Goal: Information Seeking & Learning: Learn about a topic

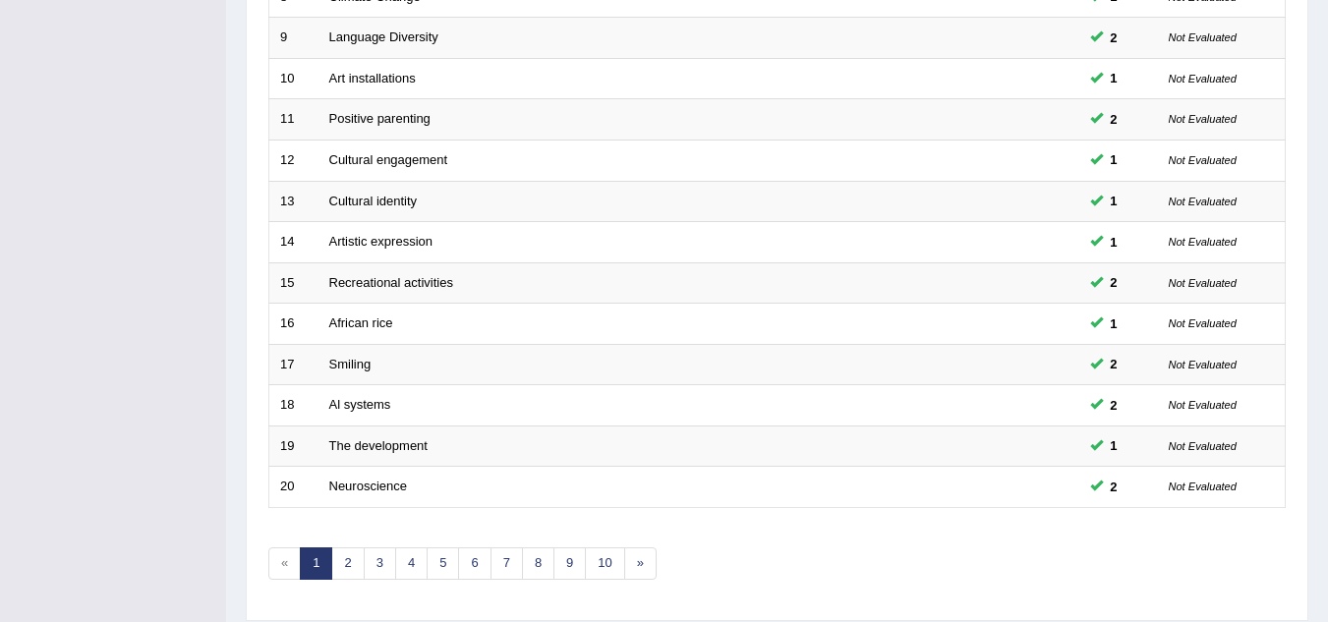
scroll to position [679, 0]
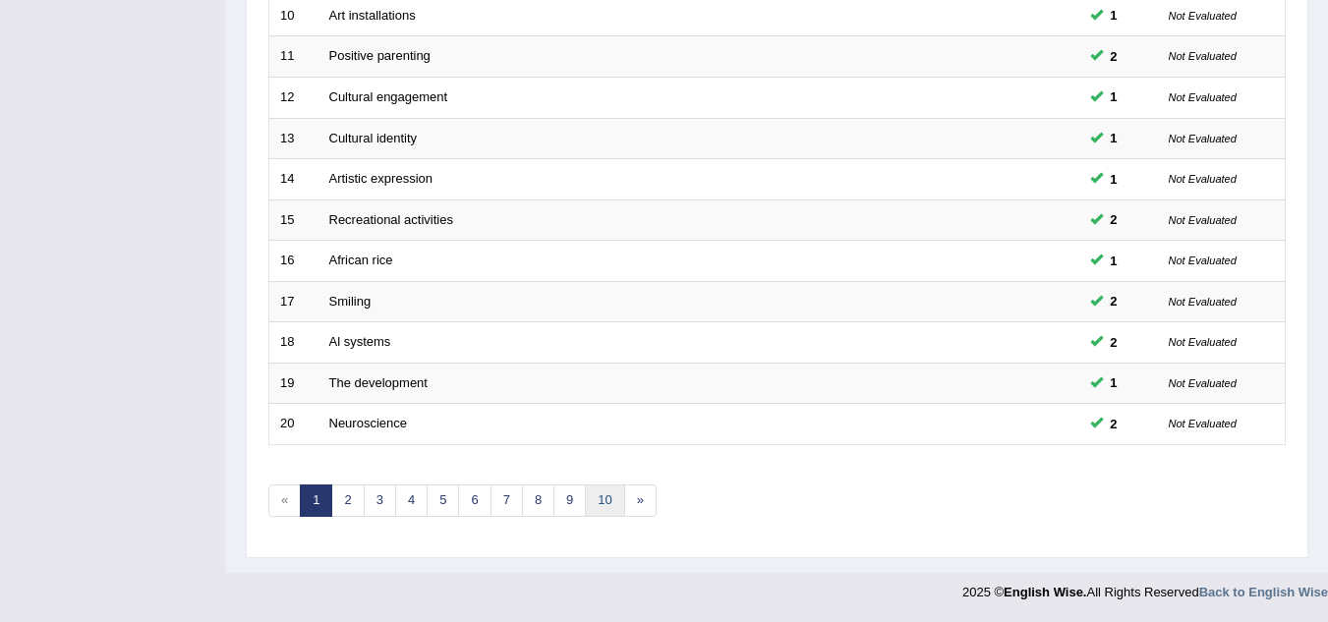
click at [598, 497] on link "10" at bounding box center [604, 501] width 39 height 32
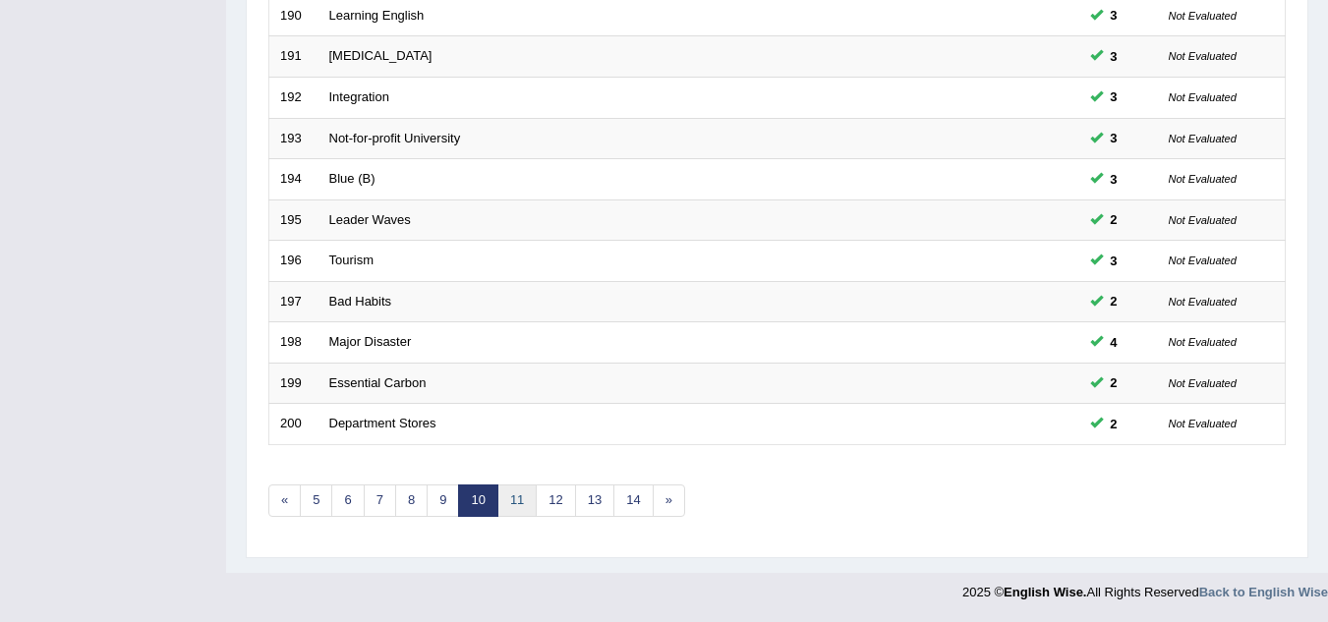
click at [507, 498] on link "11" at bounding box center [516, 501] width 39 height 32
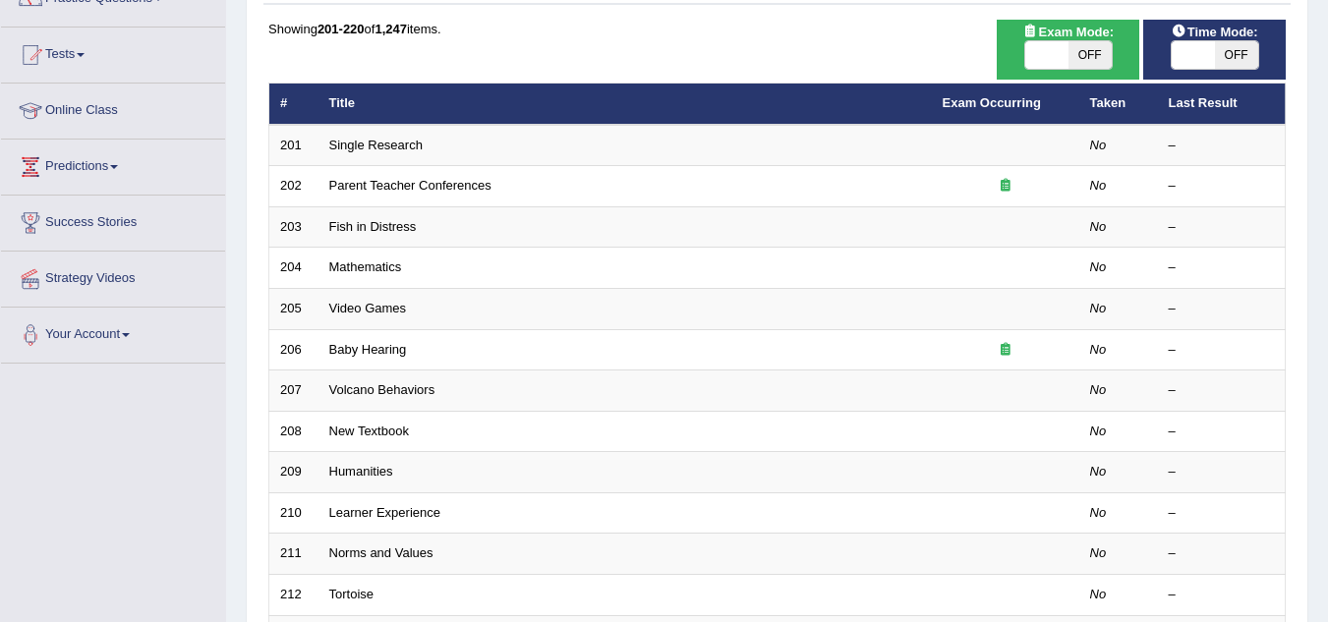
scroll to position [181, 0]
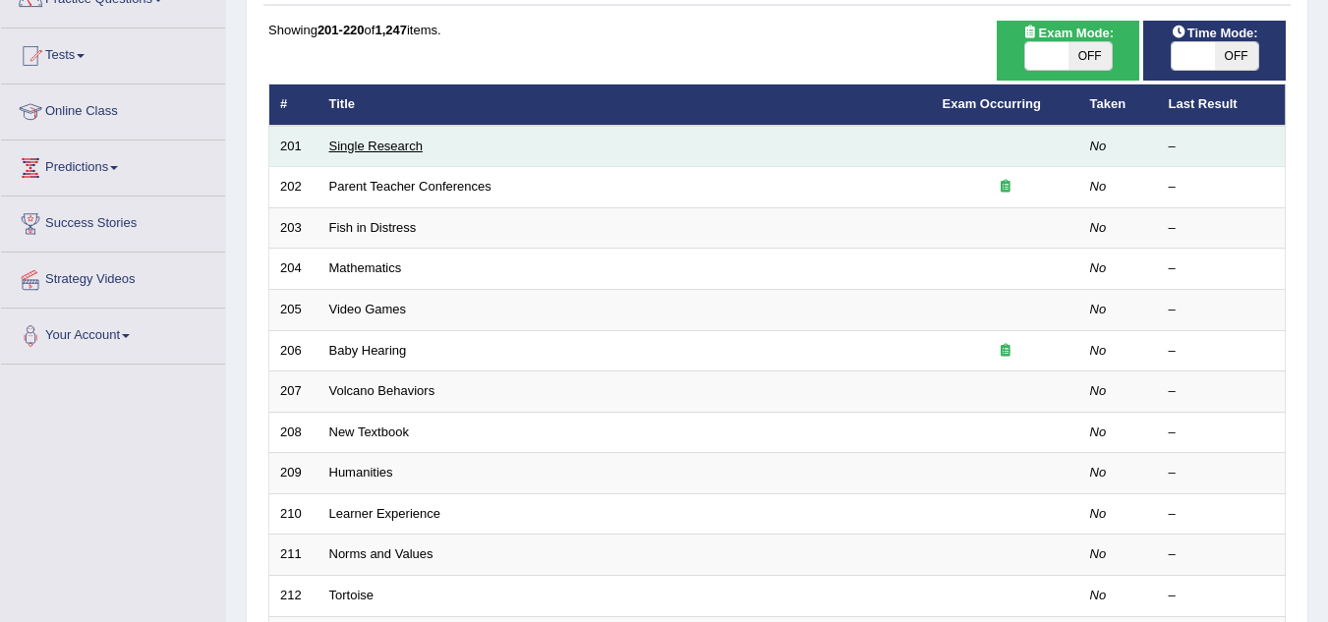
click at [384, 145] on link "Single Research" at bounding box center [375, 146] width 93 height 15
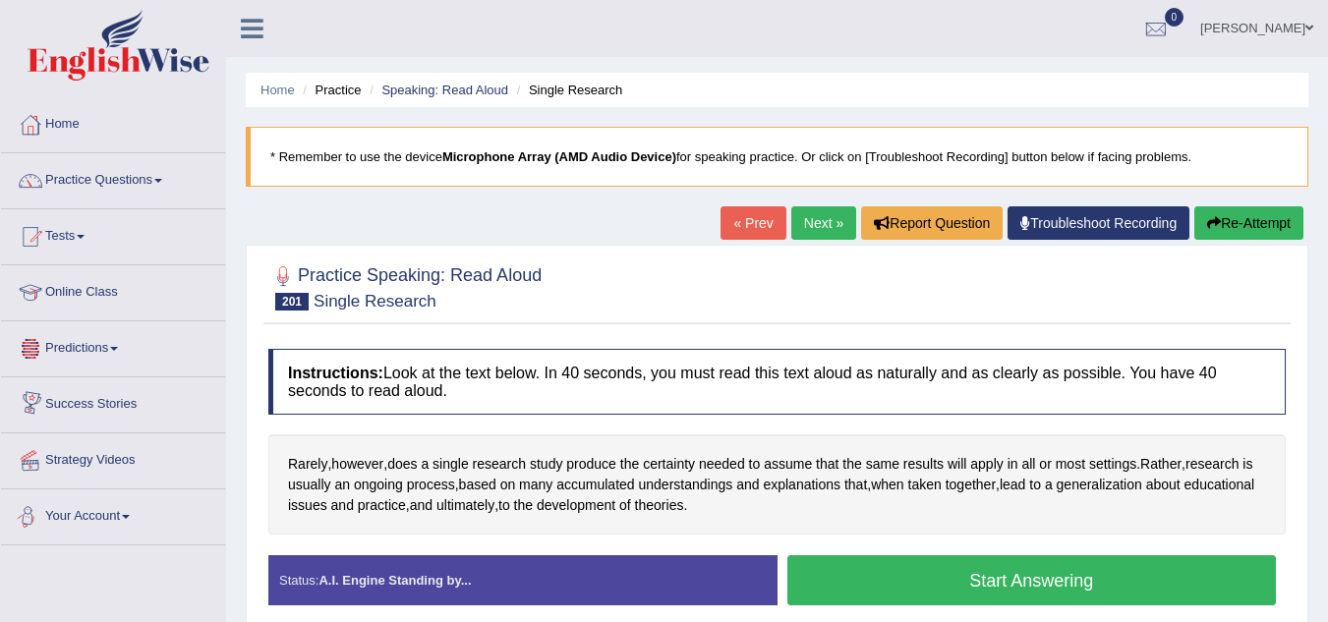
scroll to position [104, 0]
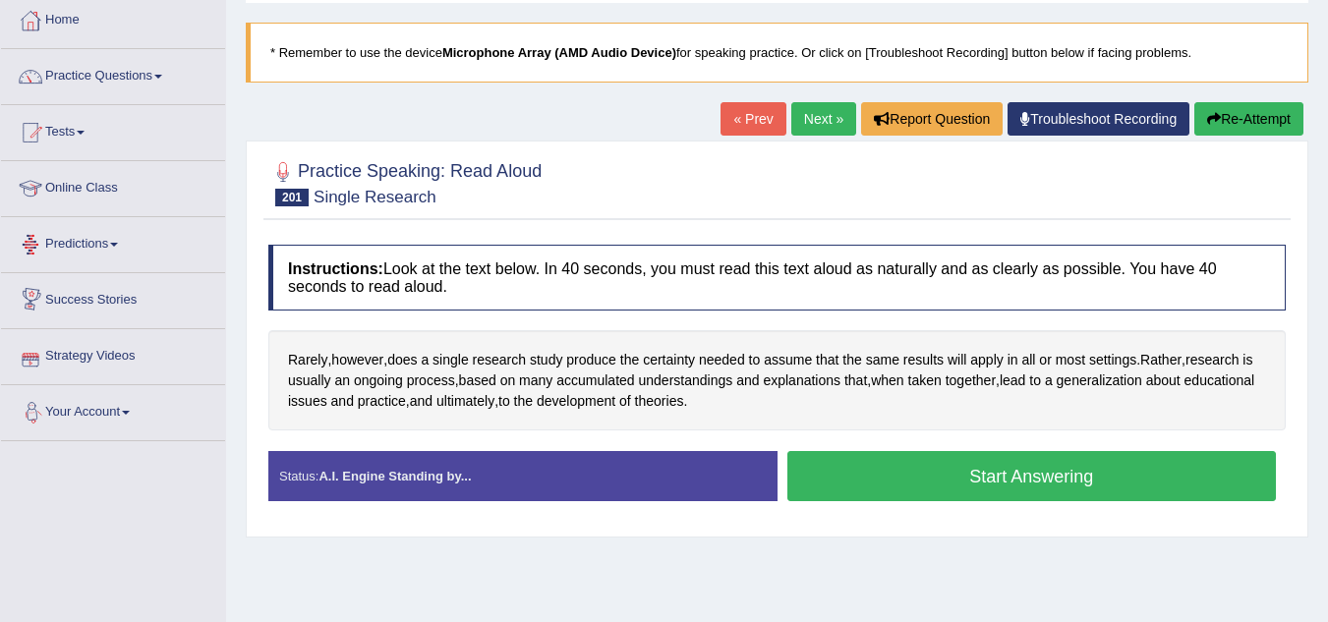
click at [222, 332] on link "Strategy Videos" at bounding box center [113, 353] width 224 height 49
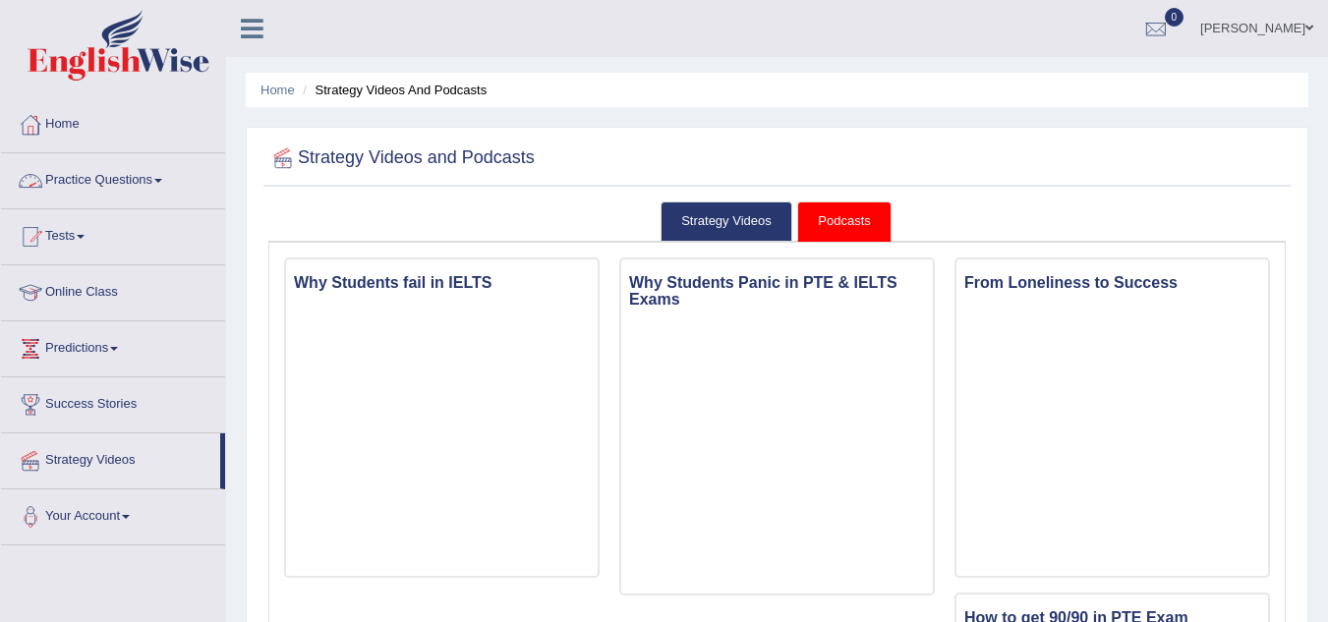
click at [121, 180] on link "Practice Questions" at bounding box center [113, 177] width 224 height 49
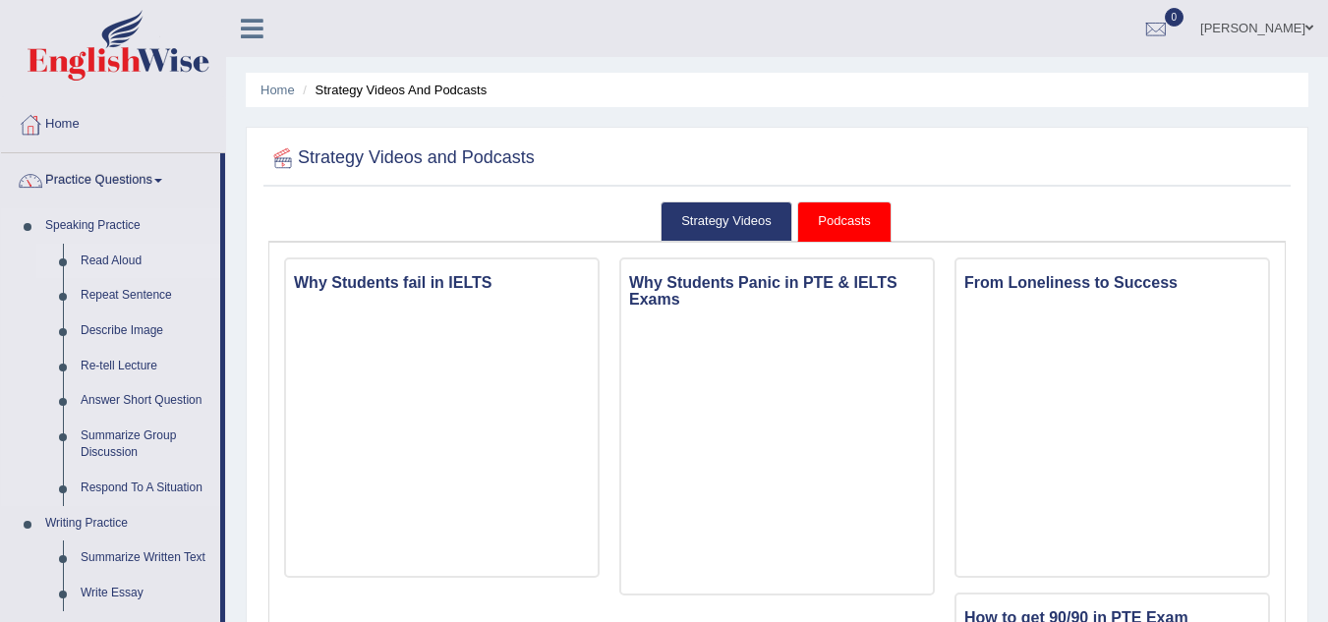
click at [121, 249] on link "Read Aloud" at bounding box center [146, 261] width 148 height 35
click at [115, 258] on link "Read Aloud" at bounding box center [146, 261] width 148 height 35
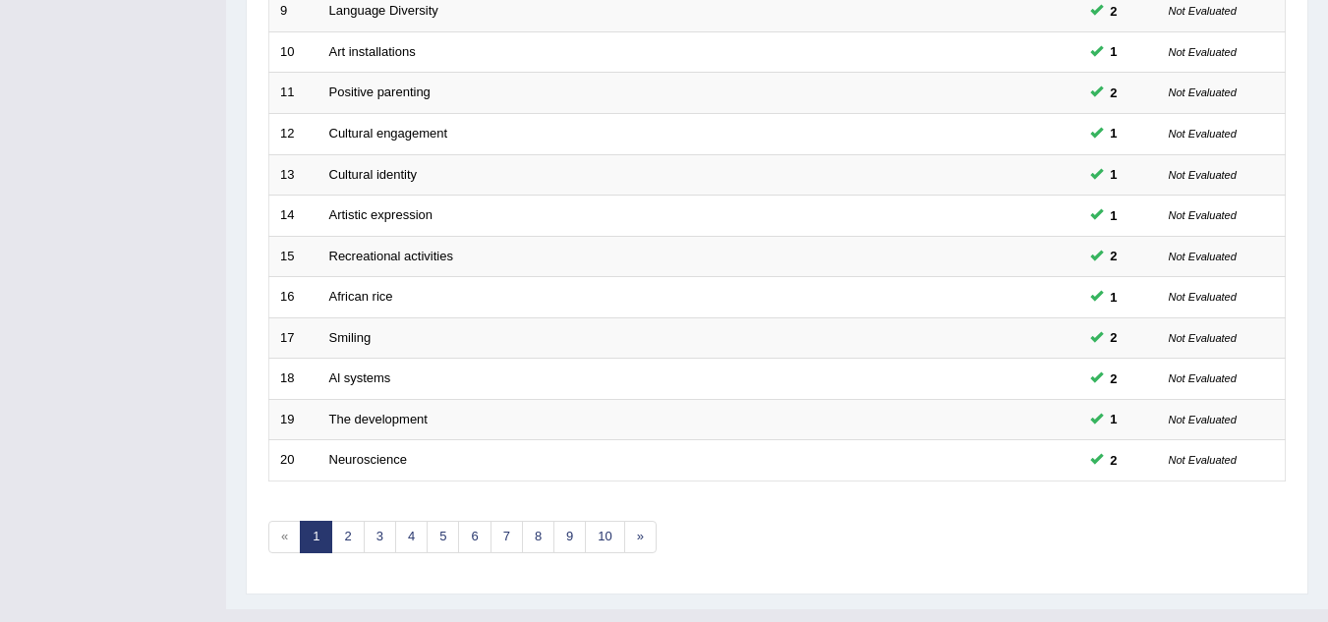
scroll to position [679, 0]
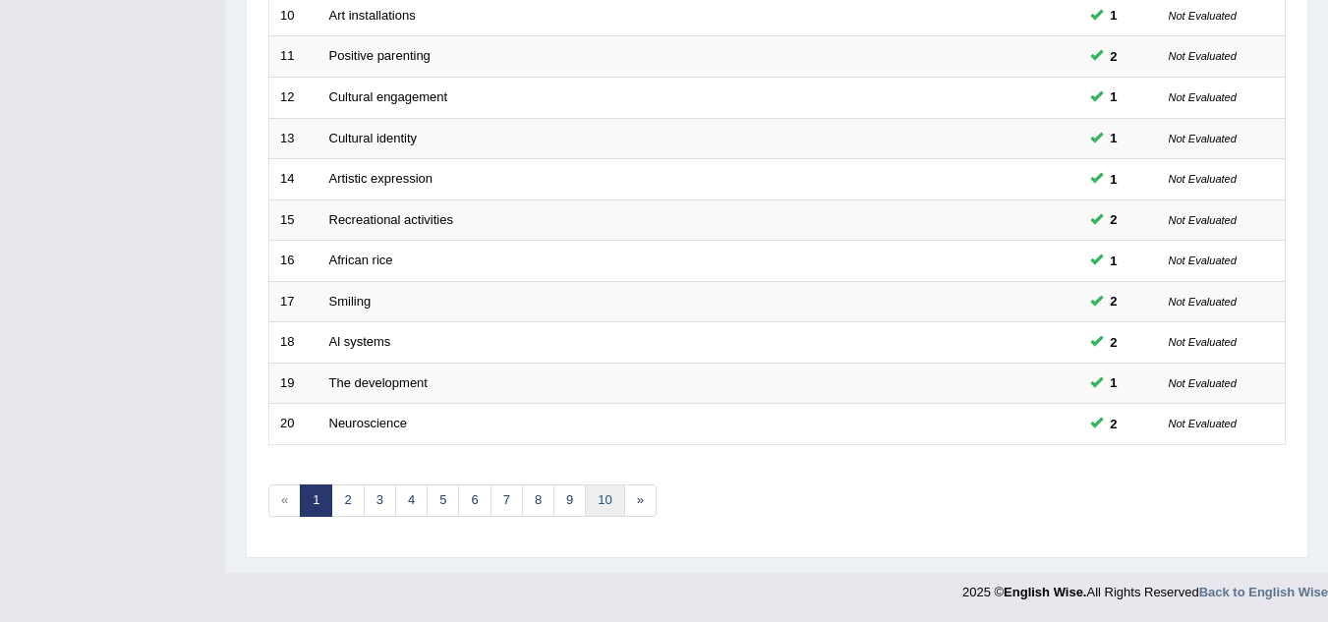
click at [606, 494] on link "10" at bounding box center [604, 501] width 39 height 32
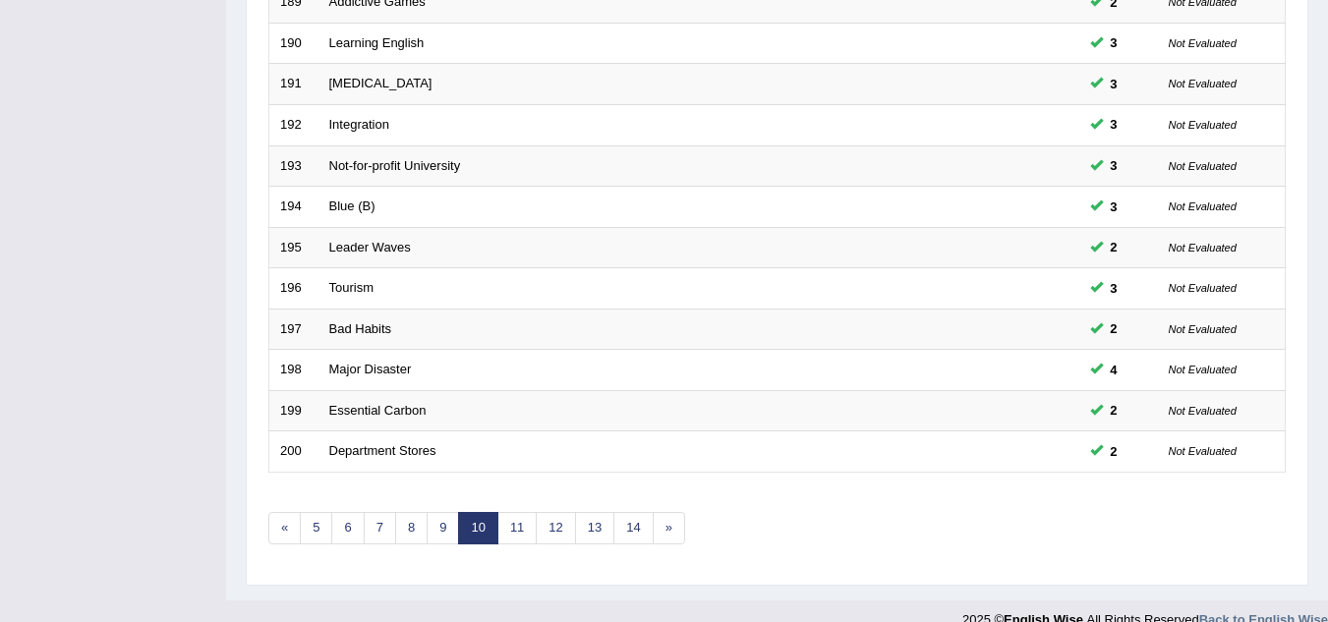
scroll to position [679, 0]
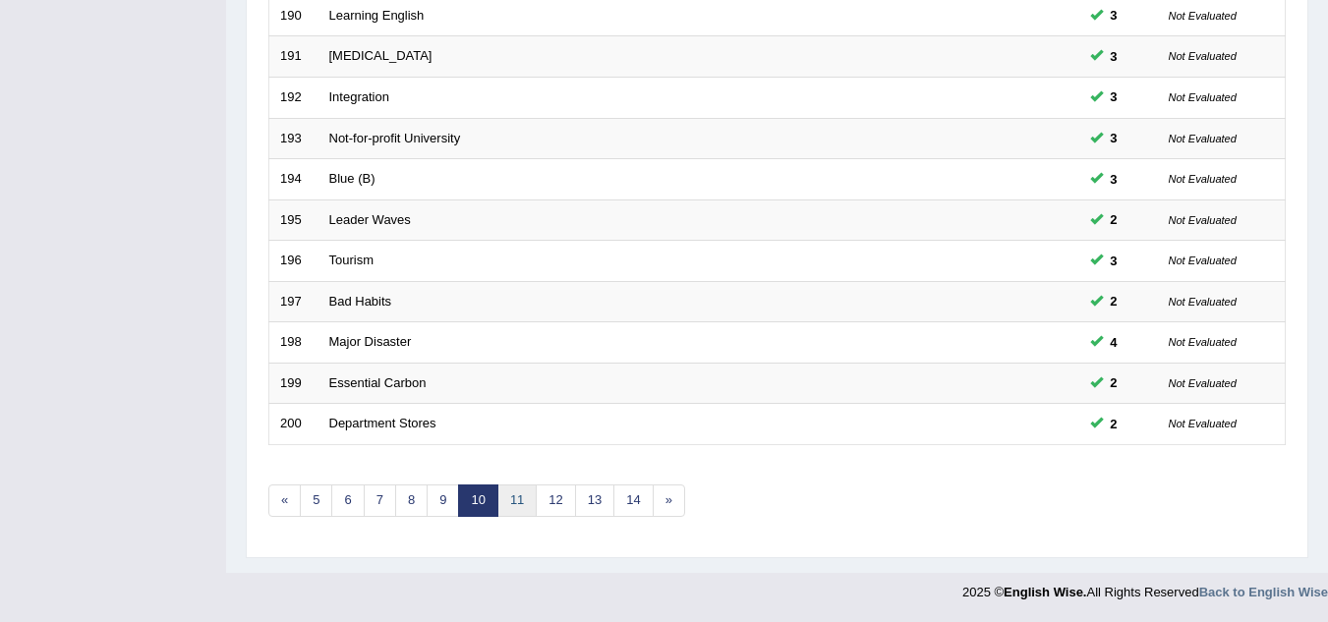
click at [507, 497] on link "11" at bounding box center [516, 501] width 39 height 32
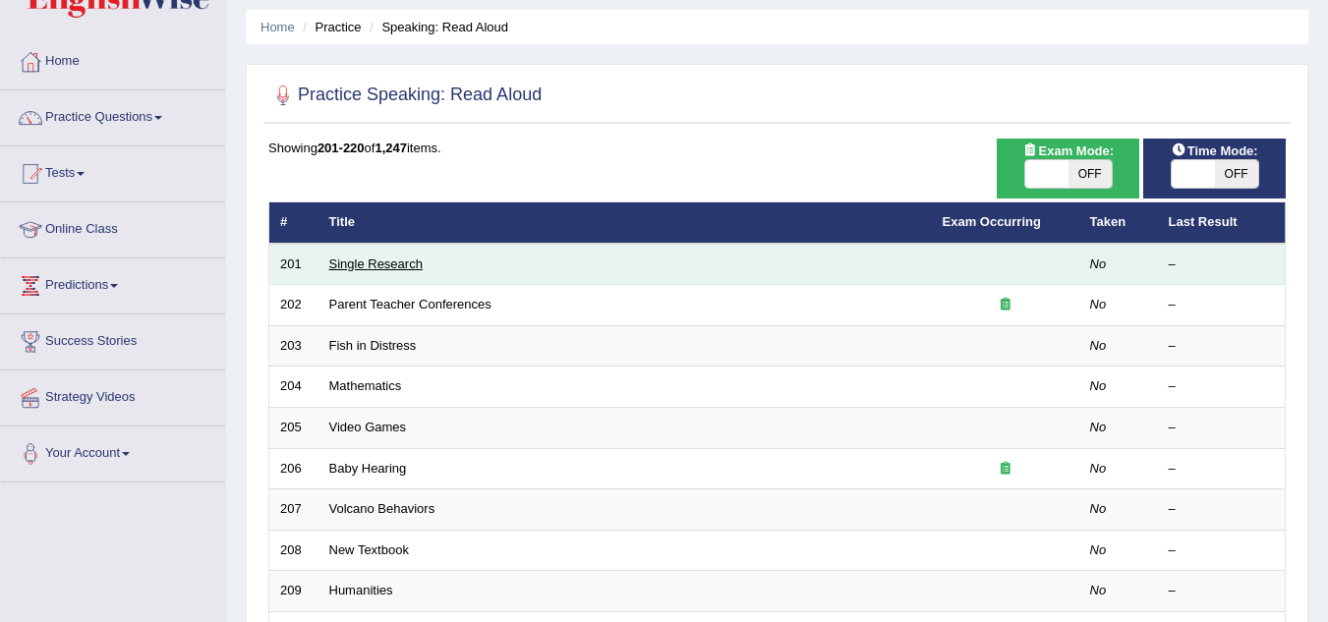
scroll to position [63, 0]
click at [346, 260] on link "Single Research" at bounding box center [375, 264] width 93 height 15
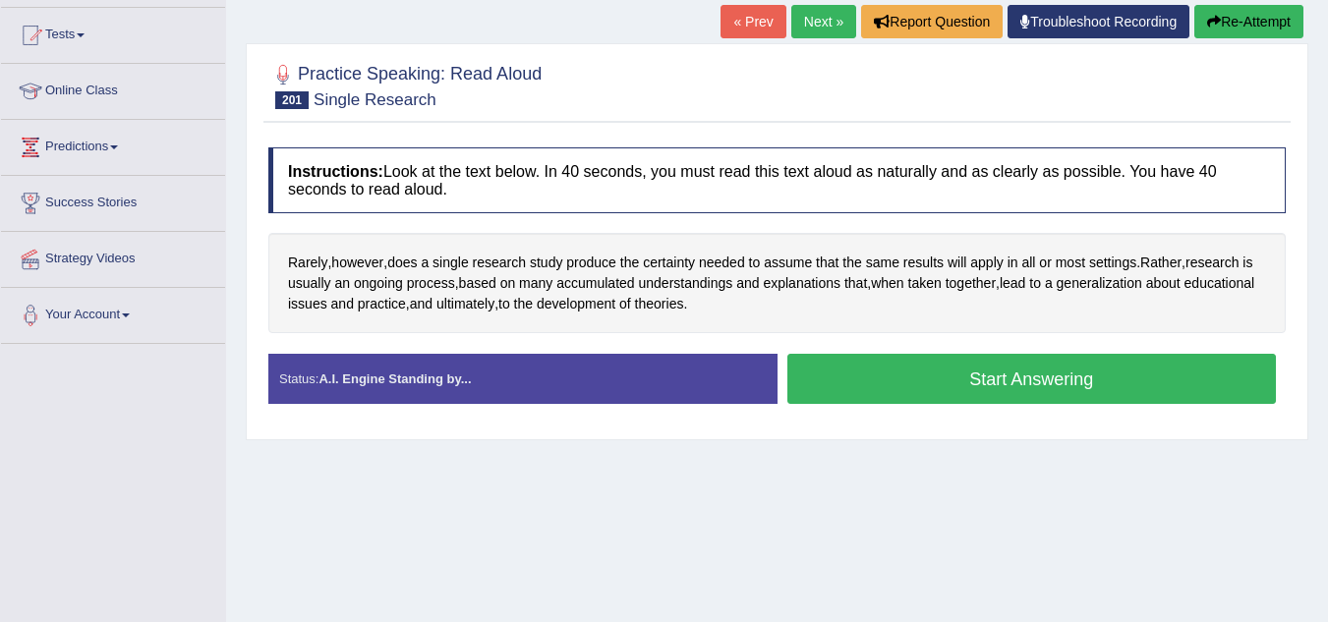
click at [815, 377] on button "Start Answering" at bounding box center [1032, 379] width 490 height 50
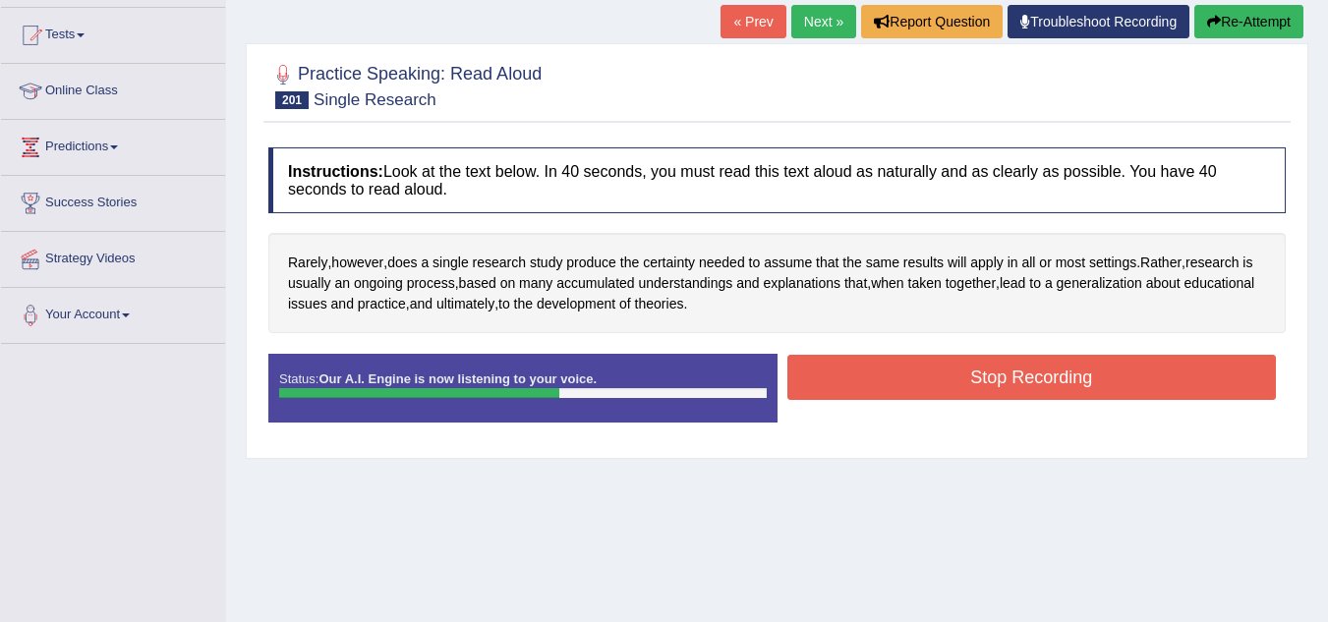
click at [815, 377] on button "Stop Recording" at bounding box center [1032, 377] width 490 height 45
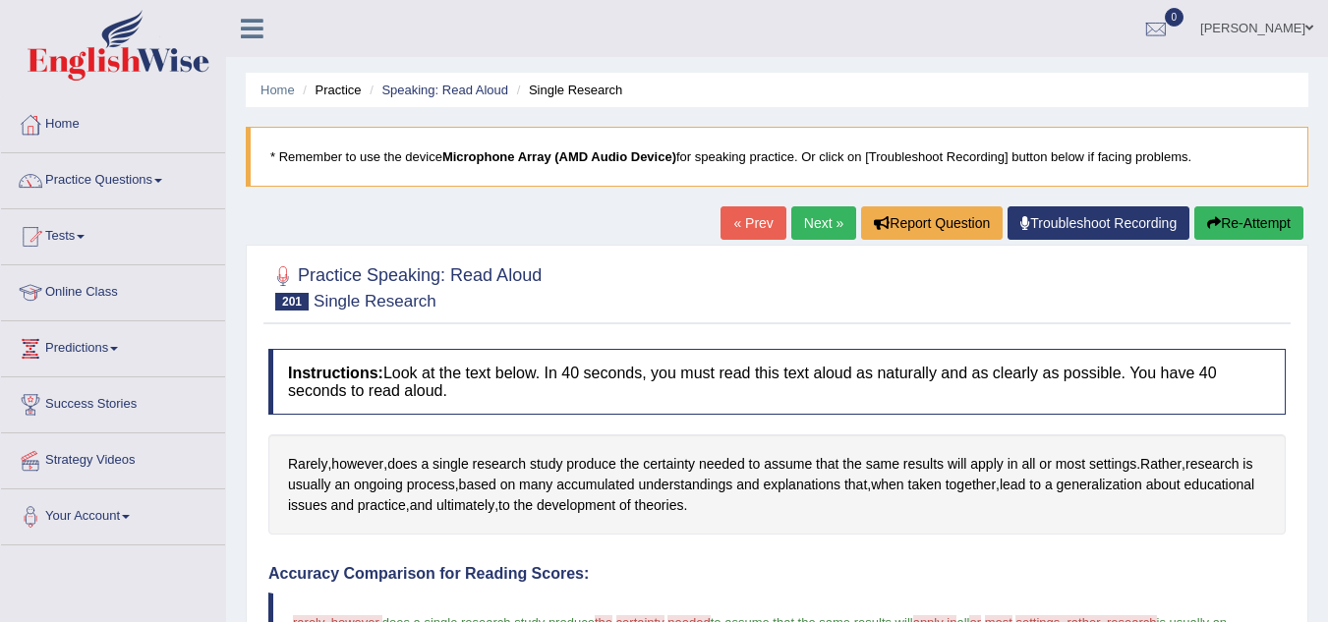
click at [1236, 222] on button "Re-Attempt" at bounding box center [1248, 222] width 109 height 33
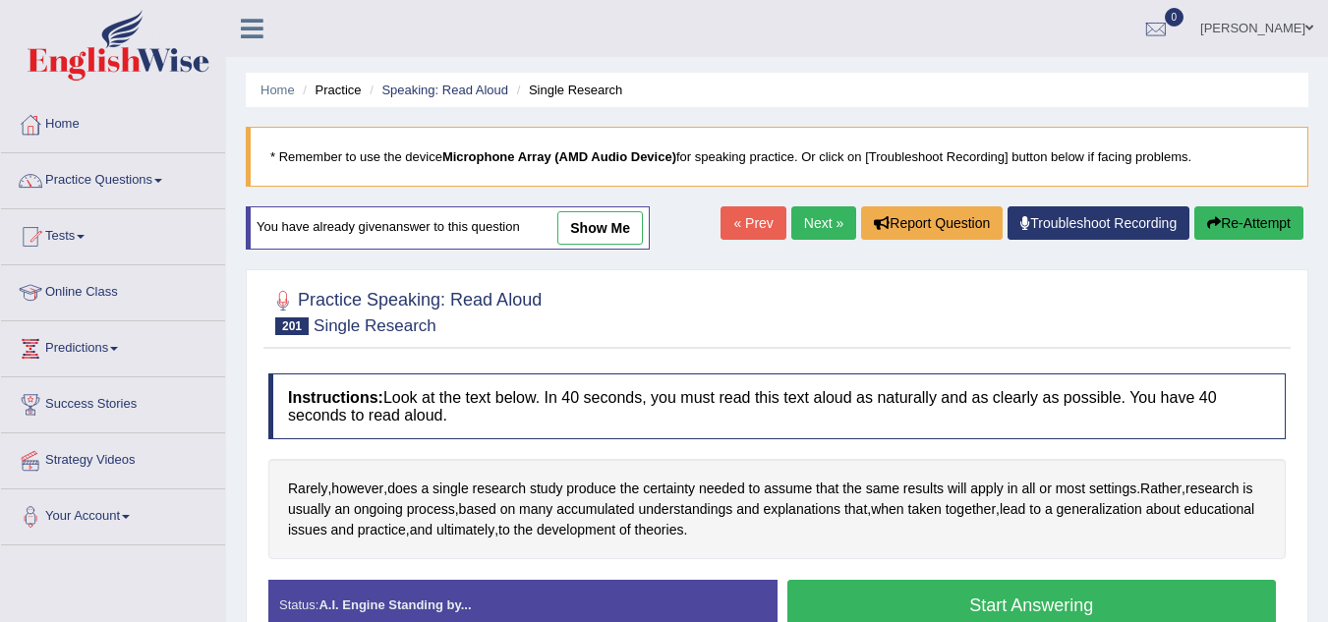
click at [580, 231] on link "show me" at bounding box center [600, 227] width 86 height 33
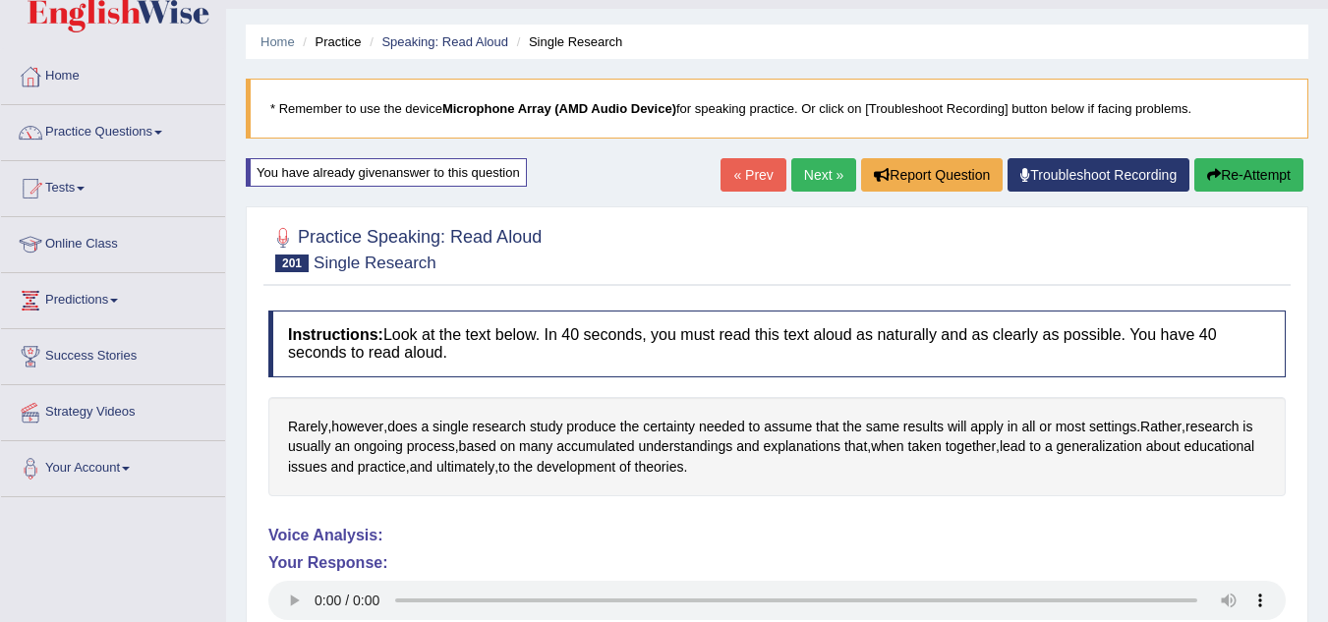
scroll to position [47, 0]
click at [506, 179] on div "You have already given answer to this question" at bounding box center [386, 173] width 281 height 29
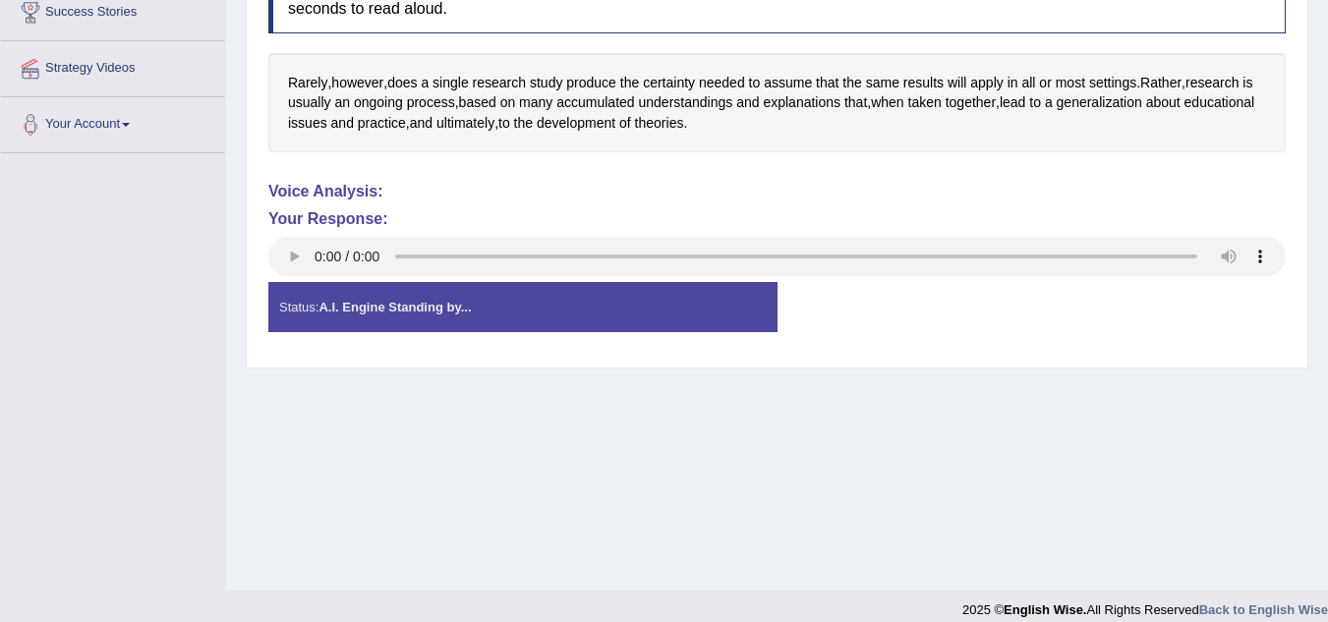
scroll to position [410, 0]
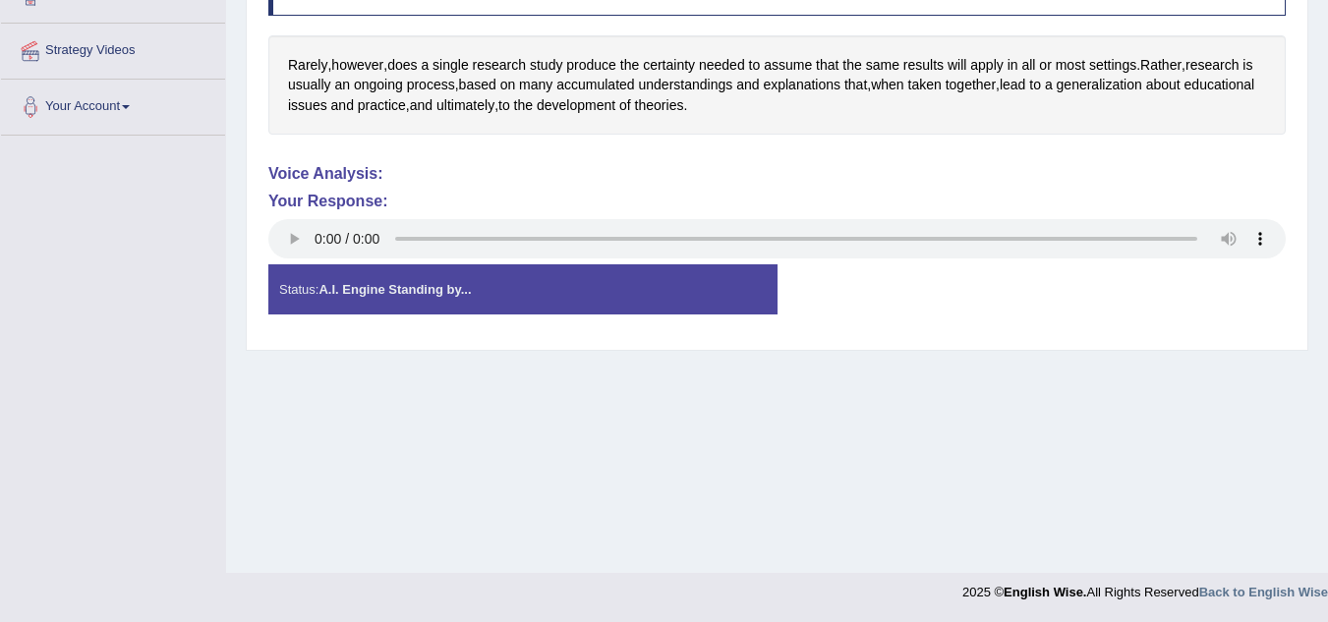
click at [321, 201] on h4 "Your Response:" at bounding box center [776, 202] width 1017 height 18
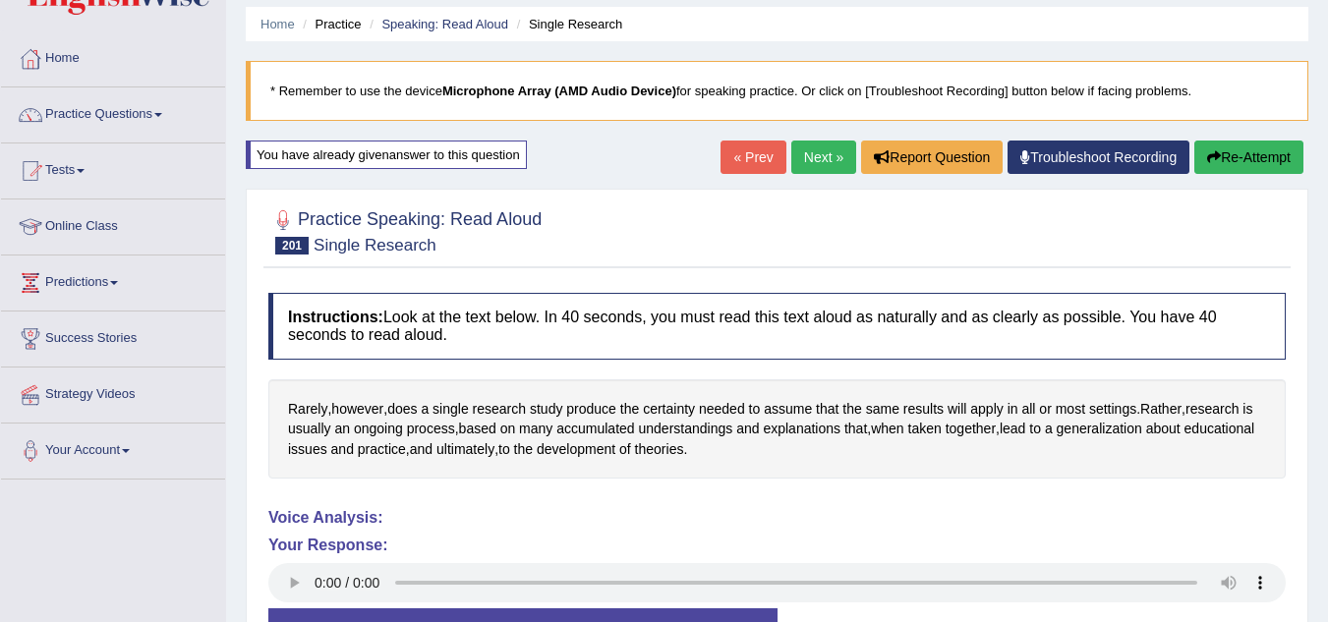
scroll to position [65, 0]
click at [1262, 156] on button "Re-Attempt" at bounding box center [1248, 158] width 109 height 33
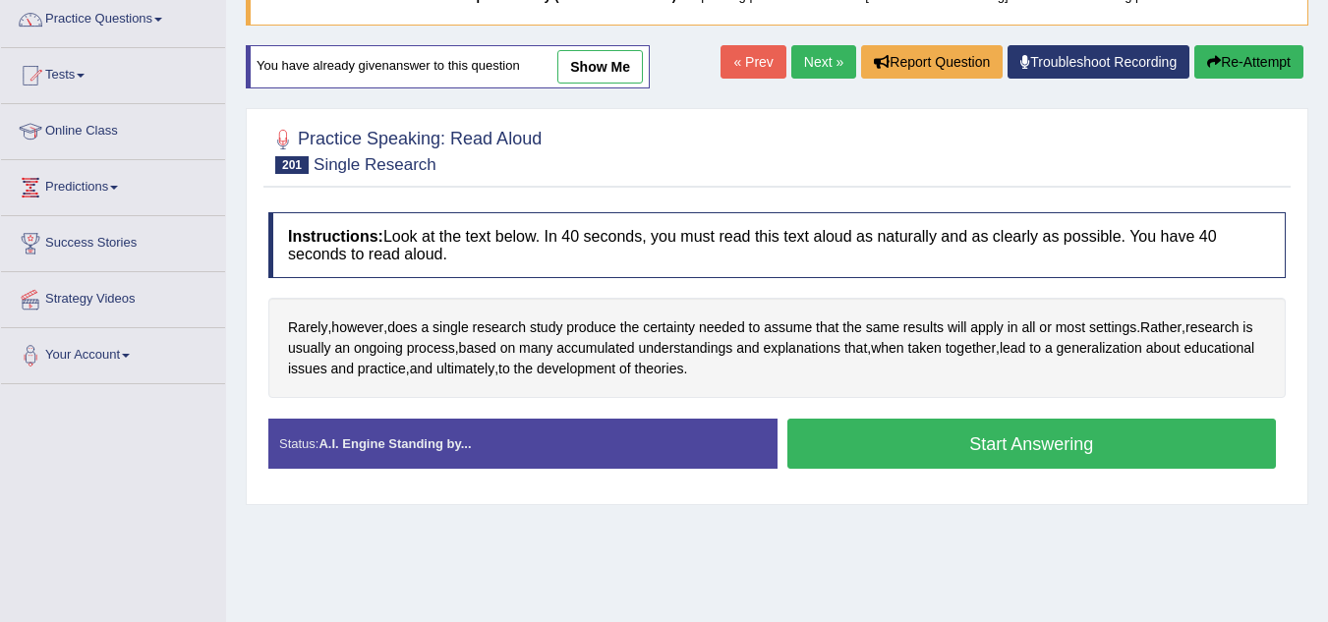
scroll to position [229, 0]
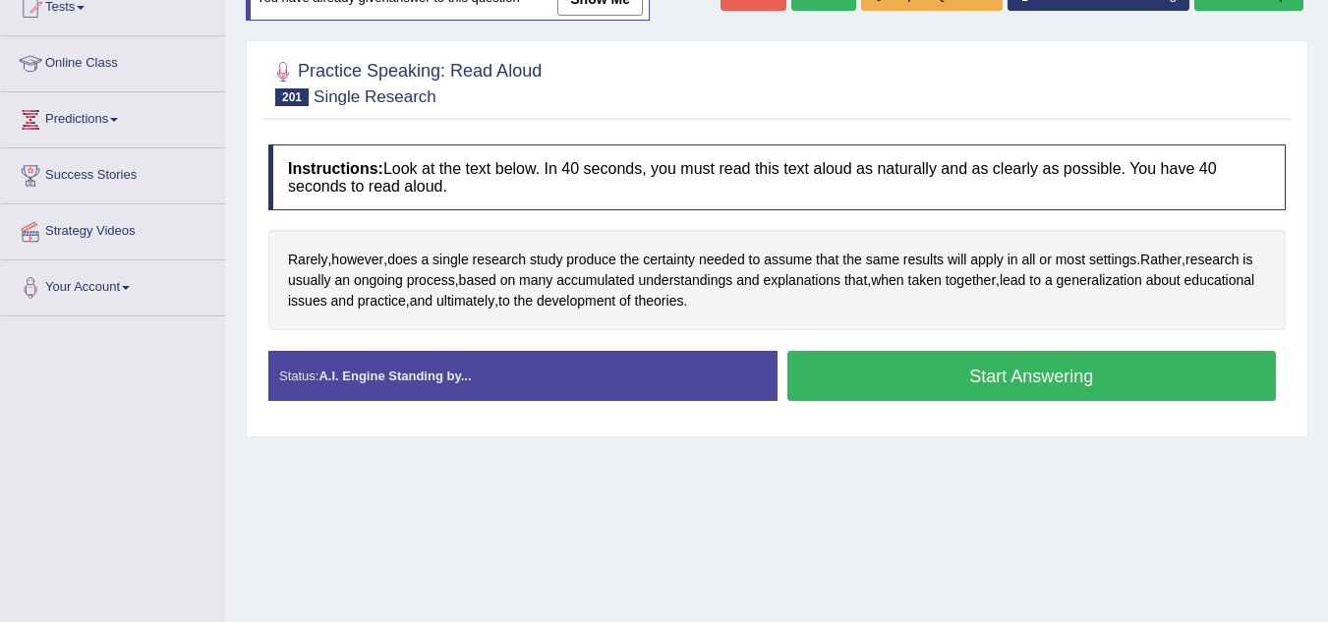
click at [1041, 368] on button "Start Answering" at bounding box center [1032, 376] width 490 height 50
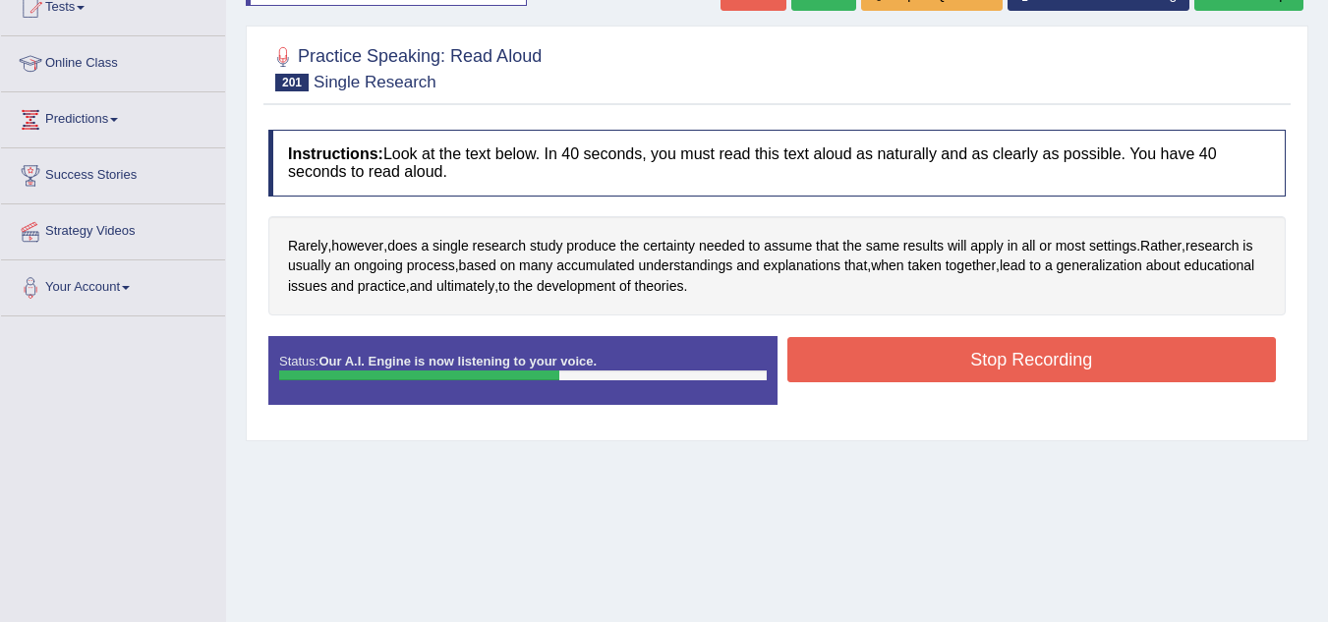
click at [1041, 368] on button "Stop Recording" at bounding box center [1032, 359] width 490 height 45
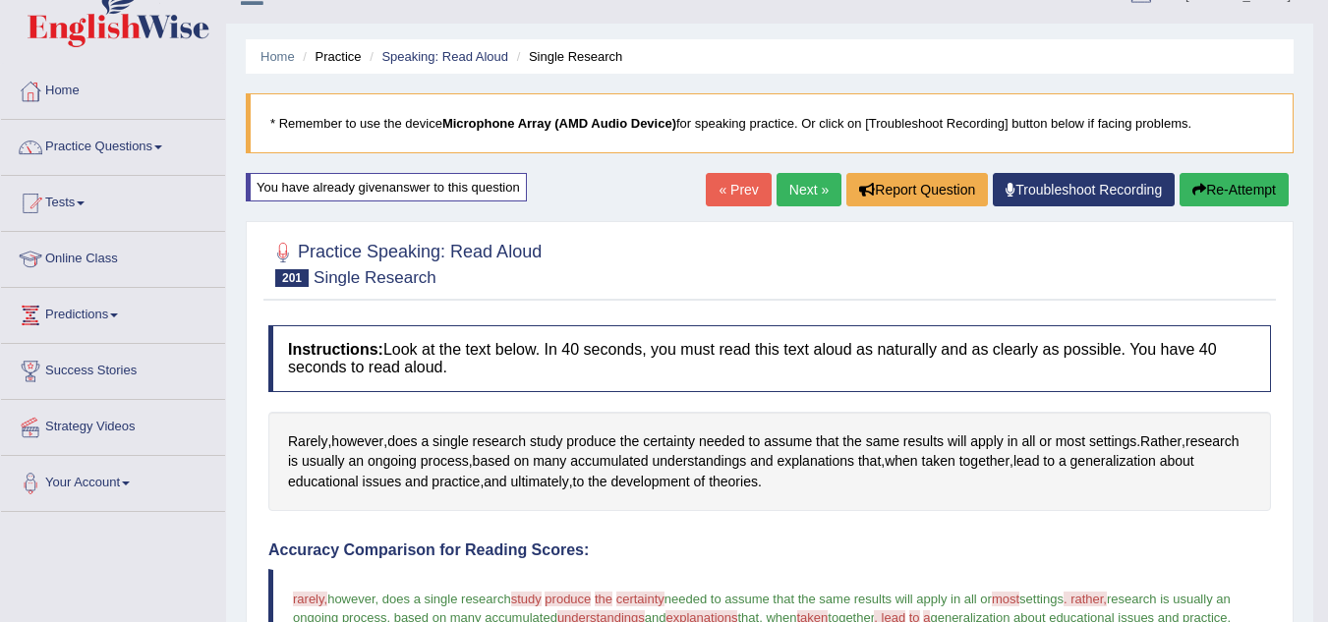
scroll to position [0, 0]
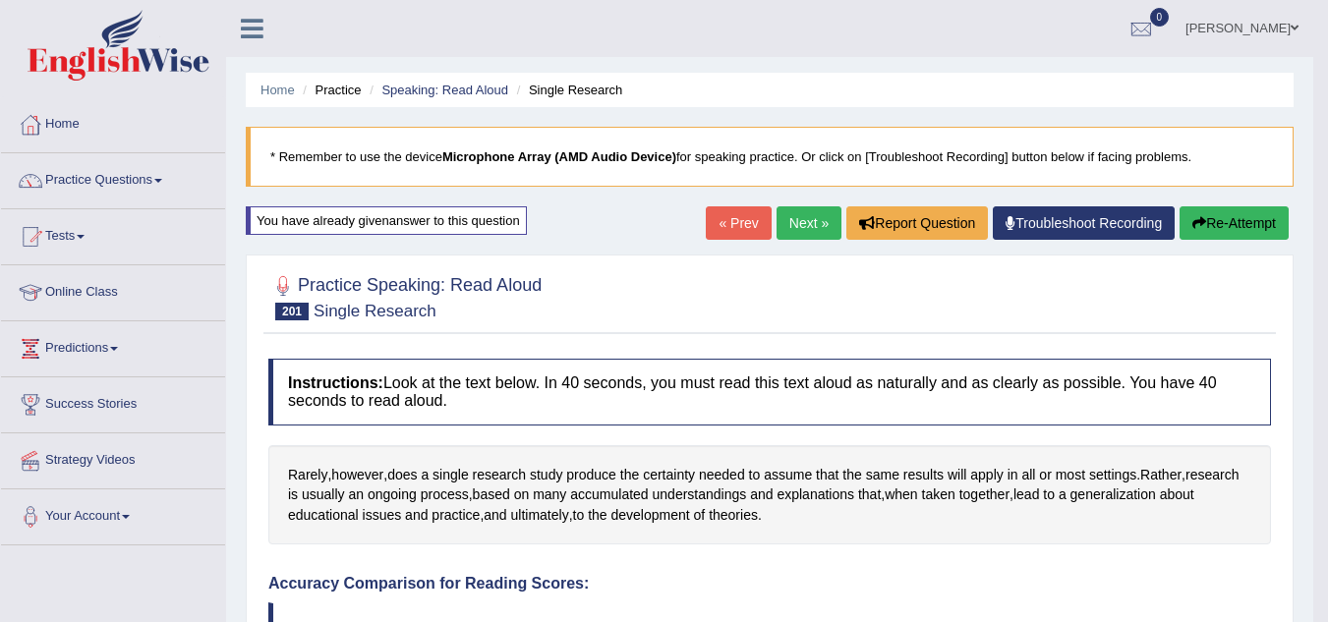
click at [1213, 218] on button "Re-Attempt" at bounding box center [1234, 222] width 109 height 33
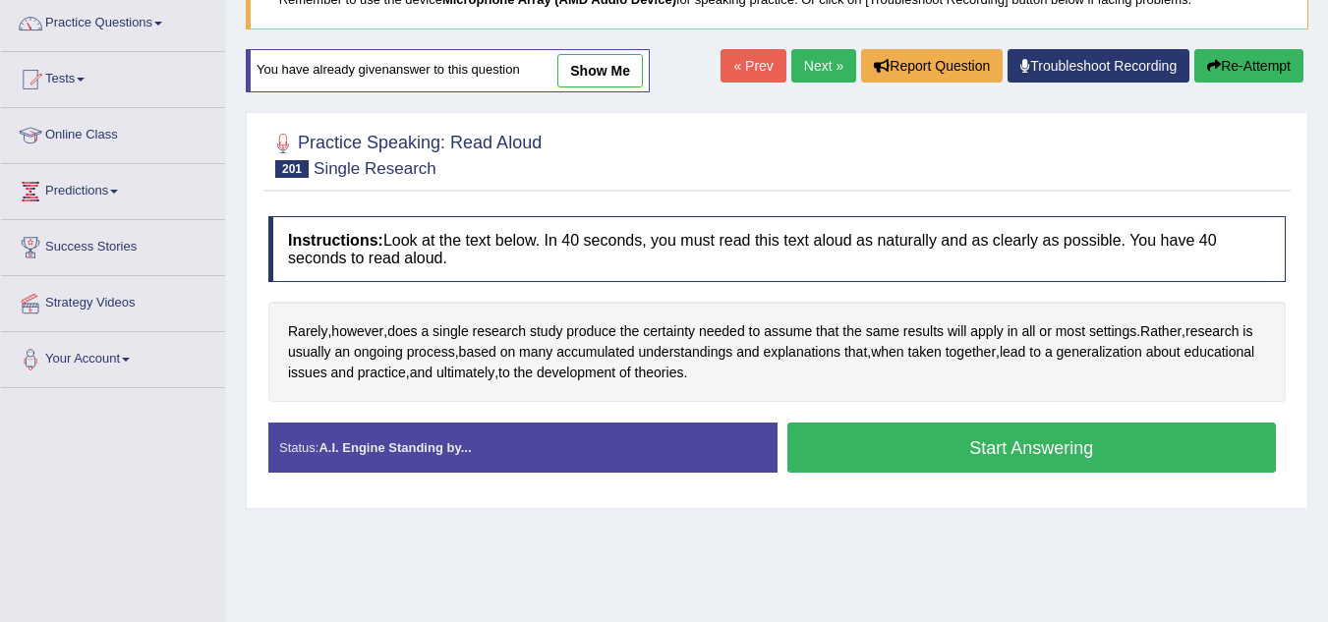
click at [1010, 440] on button "Start Answering" at bounding box center [1032, 448] width 490 height 50
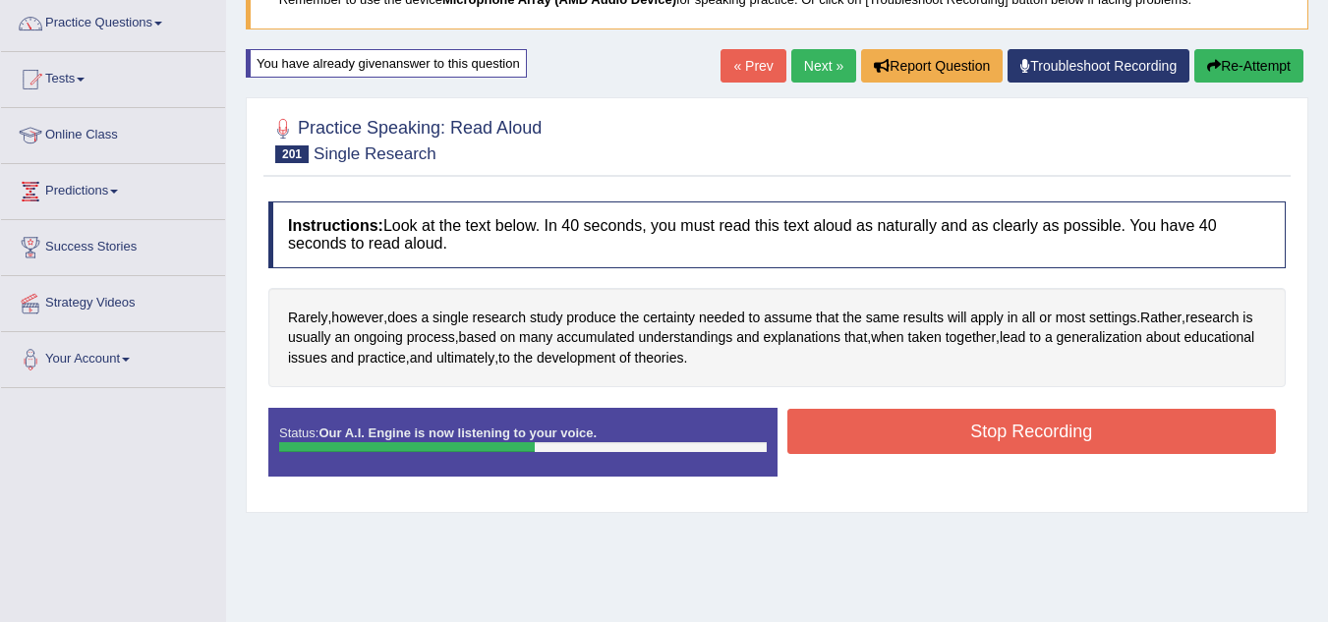
click at [1010, 440] on button "Stop Recording" at bounding box center [1032, 431] width 490 height 45
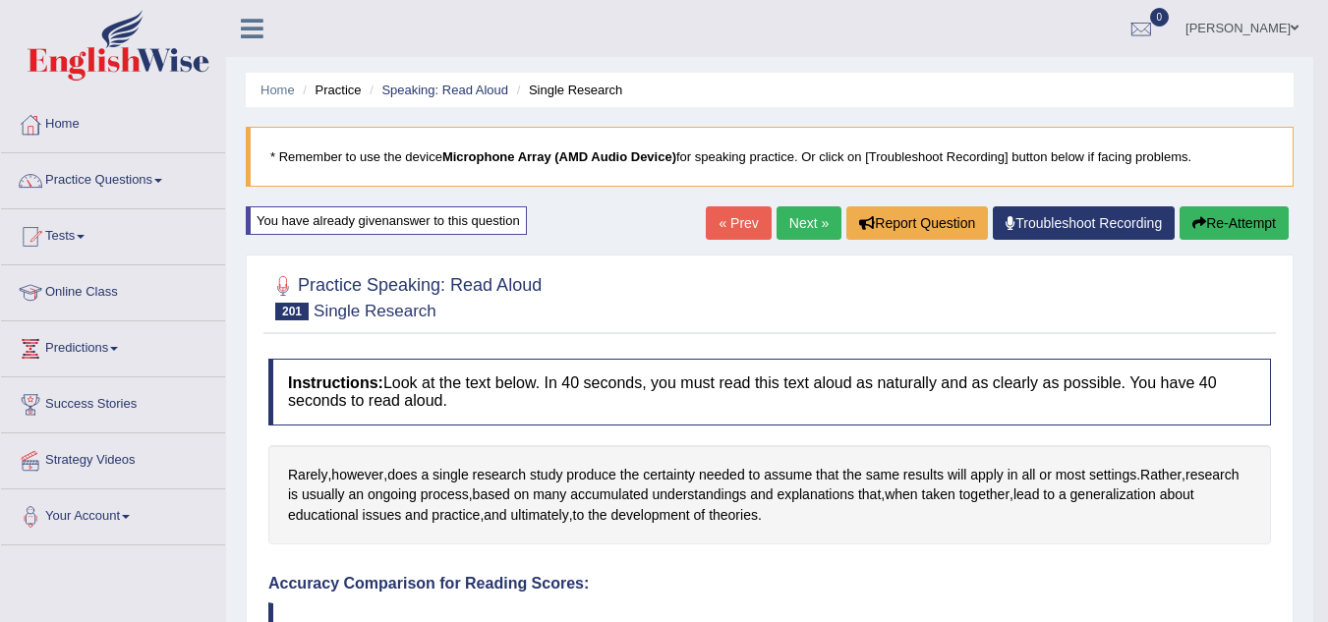
click at [798, 214] on link "Next »" at bounding box center [809, 222] width 65 height 33
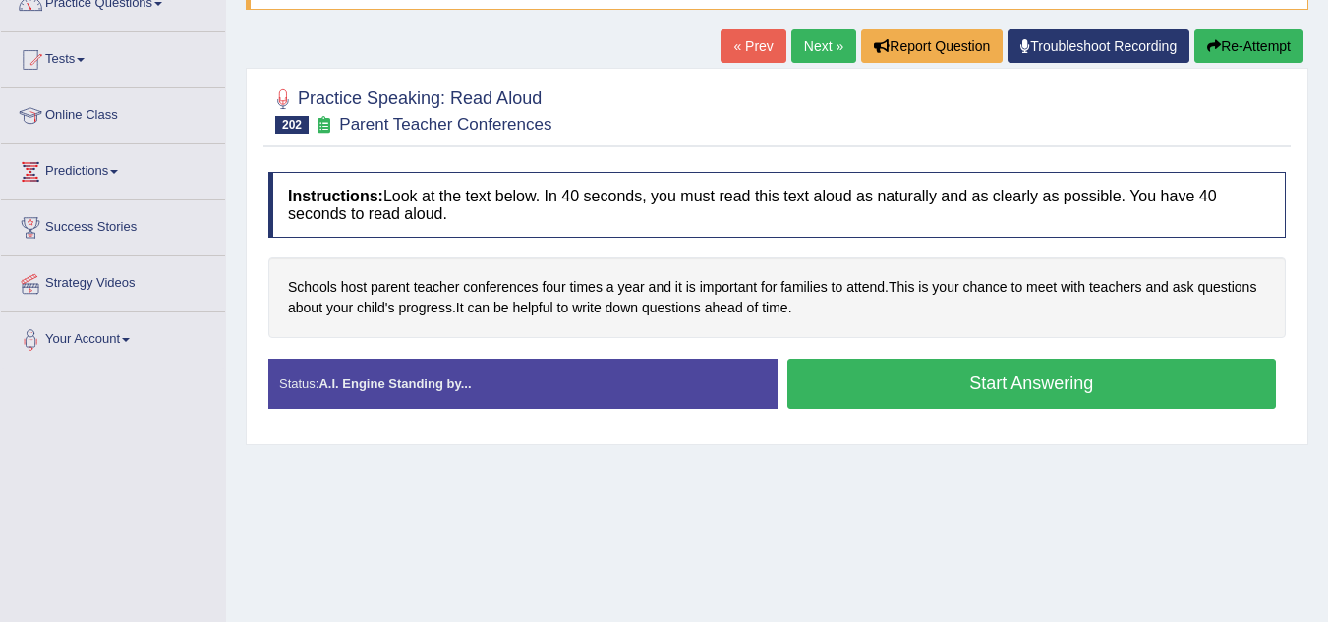
click at [800, 389] on button "Start Answering" at bounding box center [1032, 384] width 490 height 50
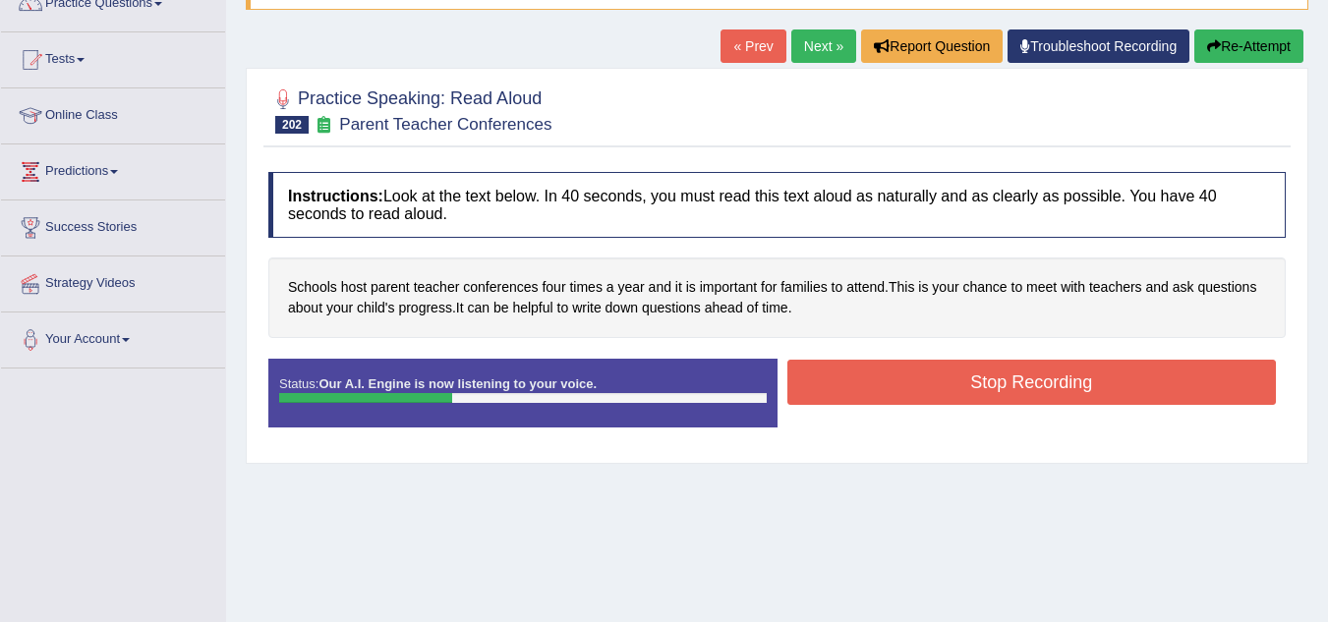
click at [800, 389] on button "Stop Recording" at bounding box center [1032, 382] width 490 height 45
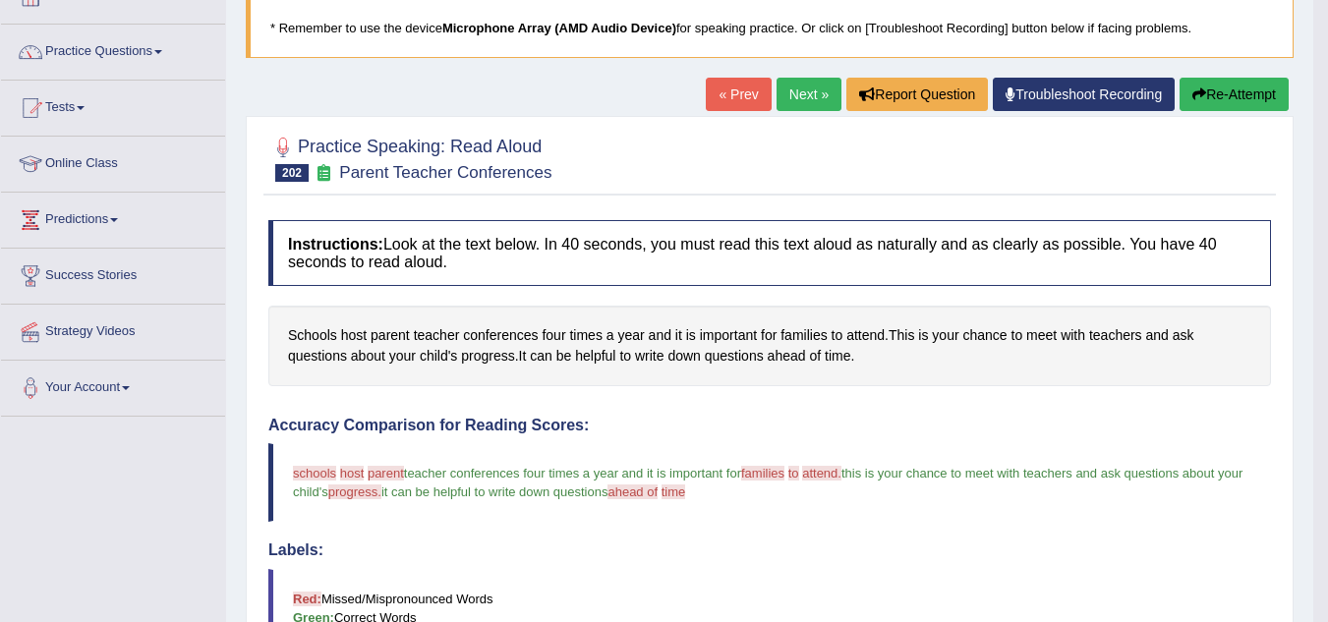
scroll to position [128, 0]
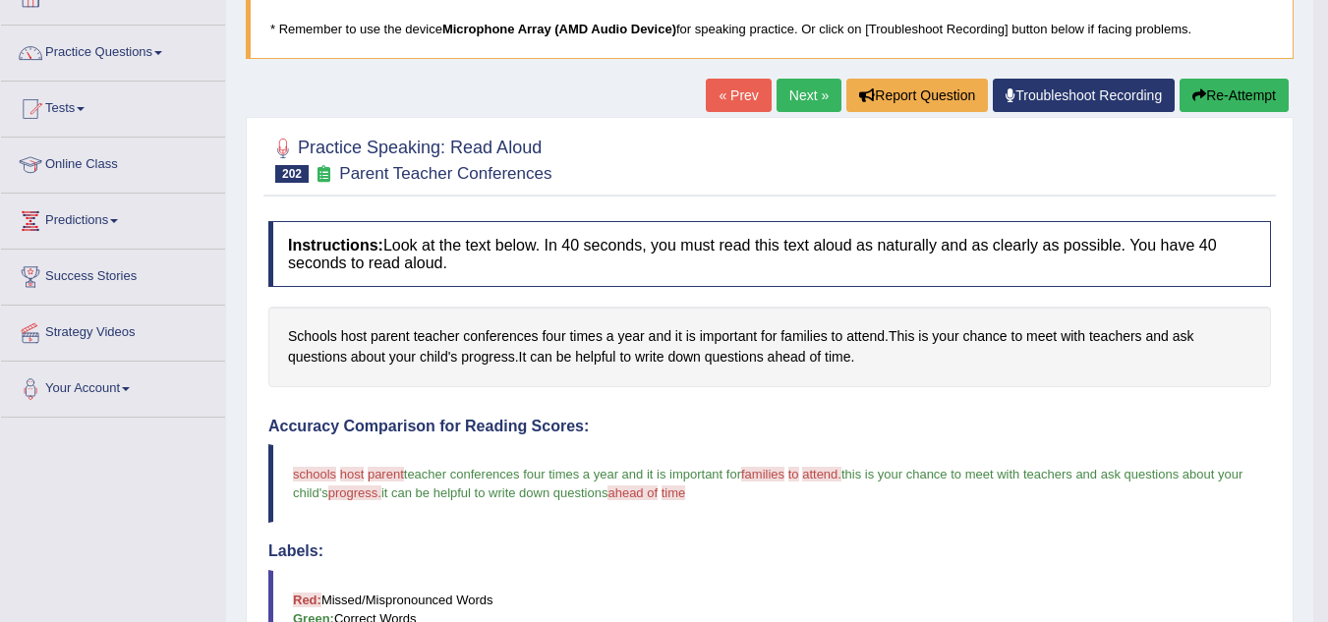
click at [1197, 86] on button "Re-Attempt" at bounding box center [1234, 95] width 109 height 33
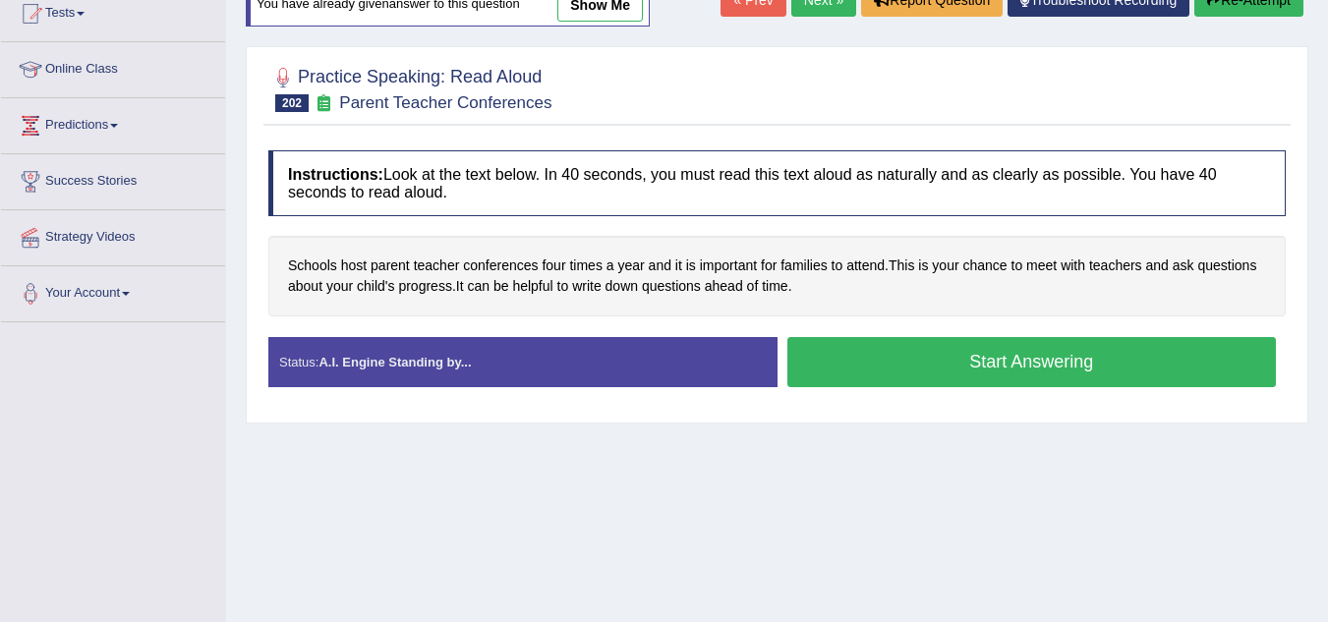
click at [1046, 349] on button "Start Answering" at bounding box center [1032, 362] width 490 height 50
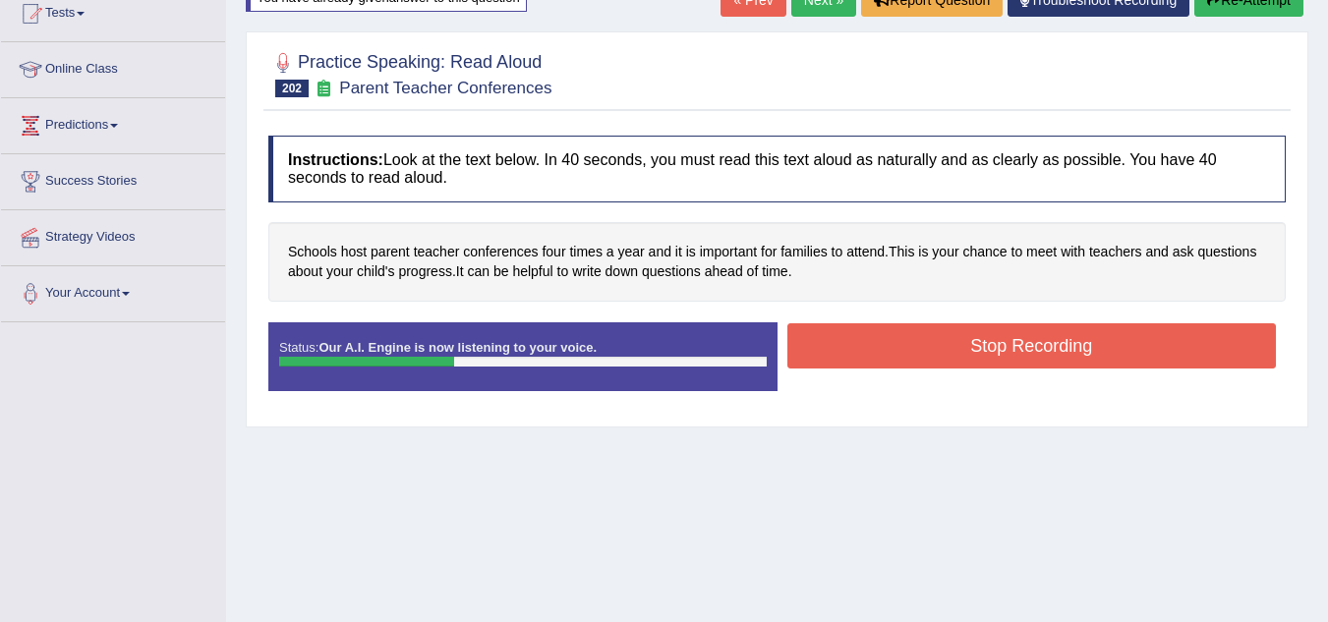
click at [1046, 349] on button "Stop Recording" at bounding box center [1032, 345] width 490 height 45
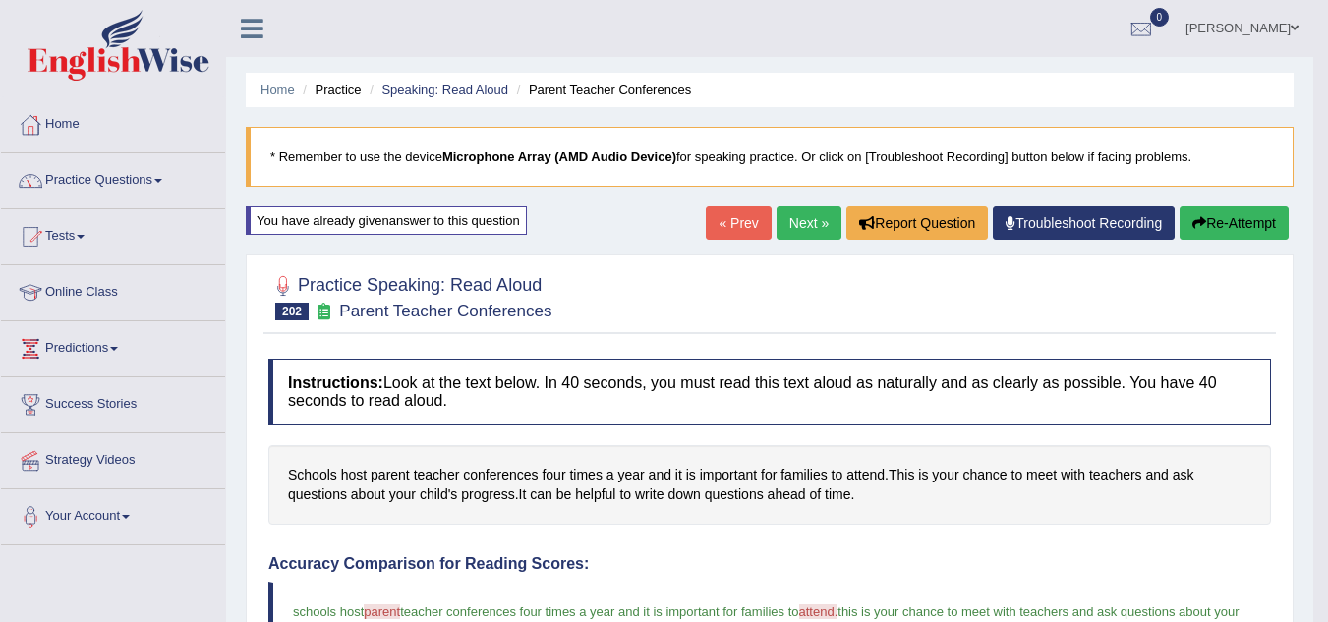
click at [806, 212] on link "Next »" at bounding box center [809, 222] width 65 height 33
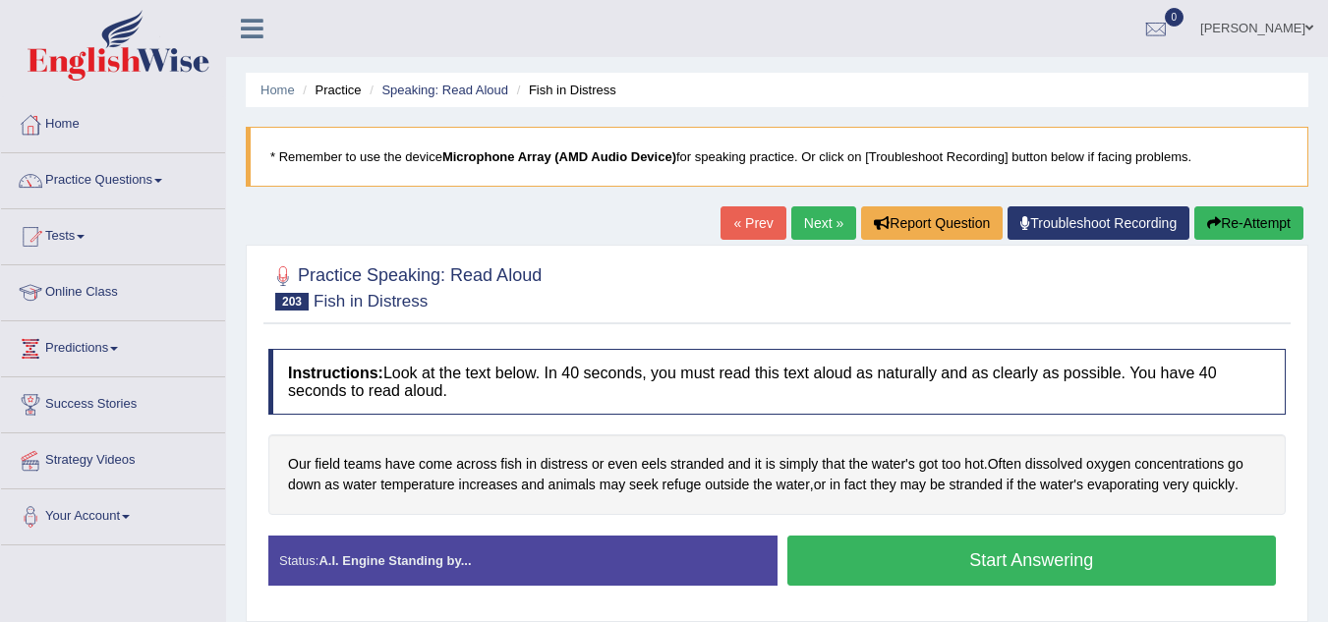
click at [879, 564] on button "Start Answering" at bounding box center [1032, 561] width 490 height 50
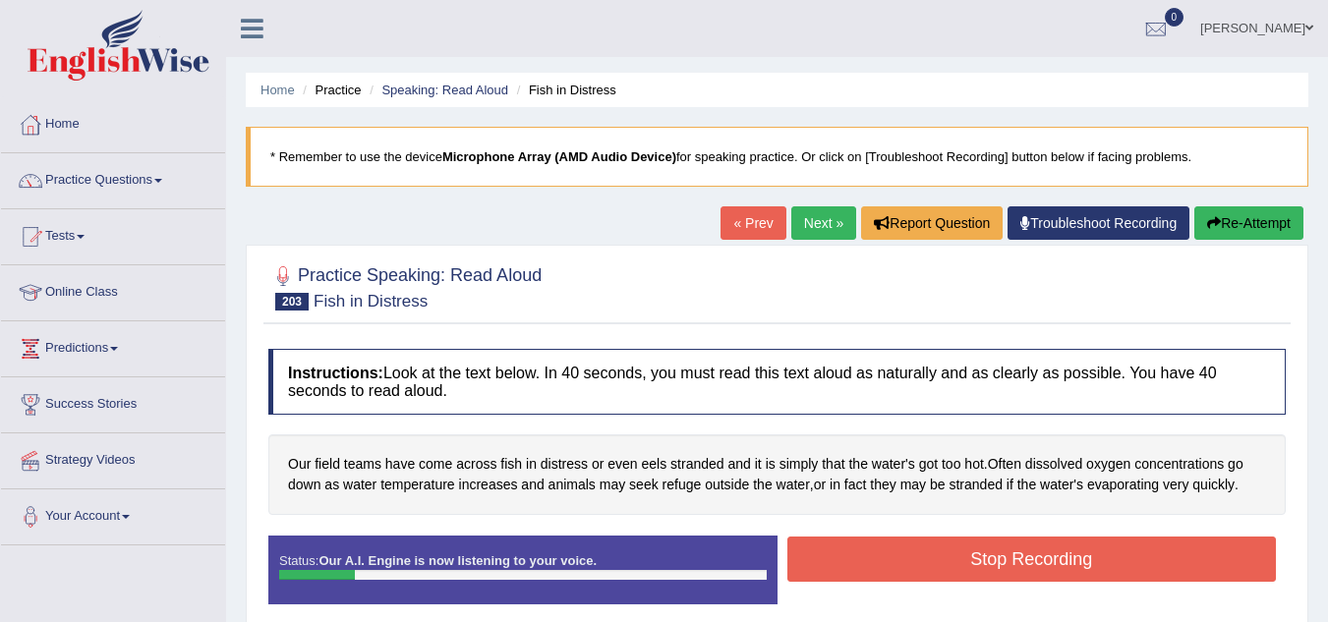
click at [1263, 230] on button "Re-Attempt" at bounding box center [1248, 222] width 109 height 33
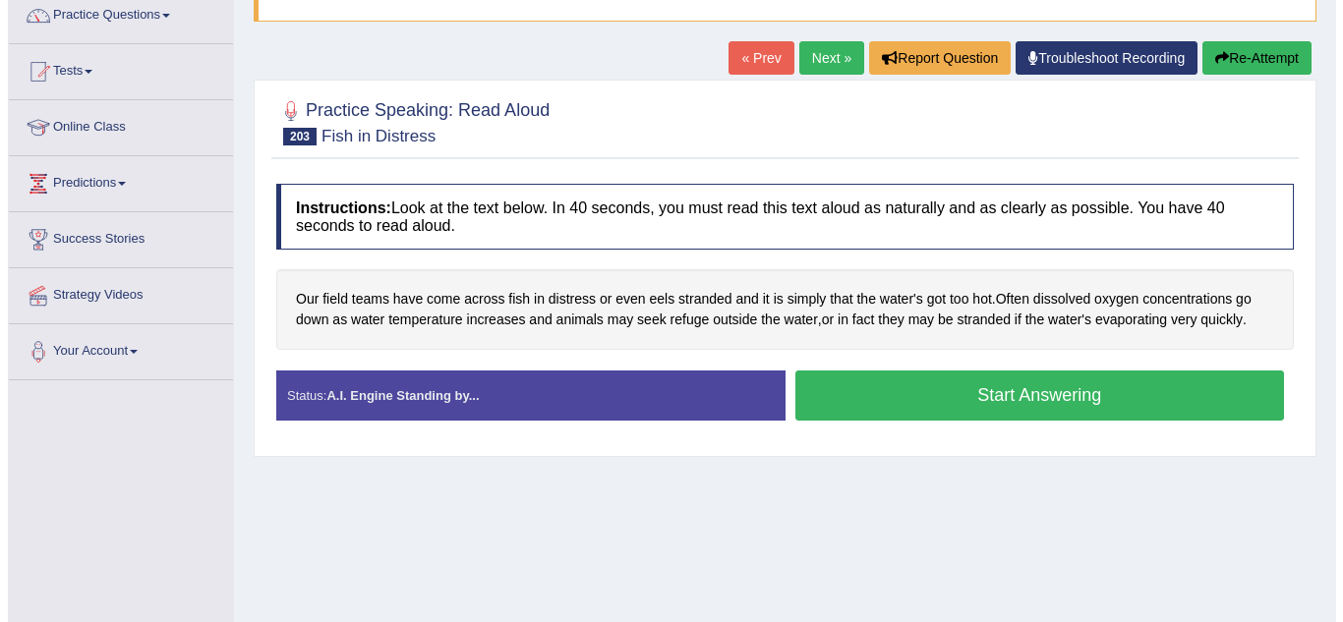
scroll to position [168, 0]
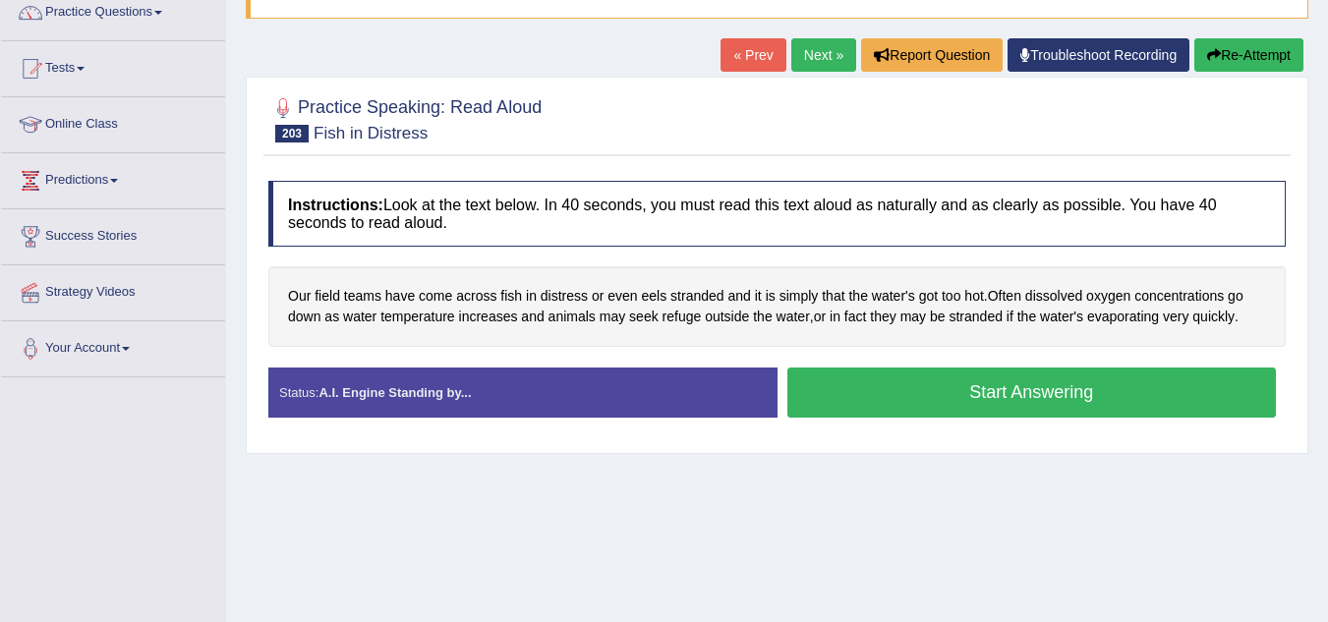
click at [1125, 396] on button "Start Answering" at bounding box center [1032, 393] width 490 height 50
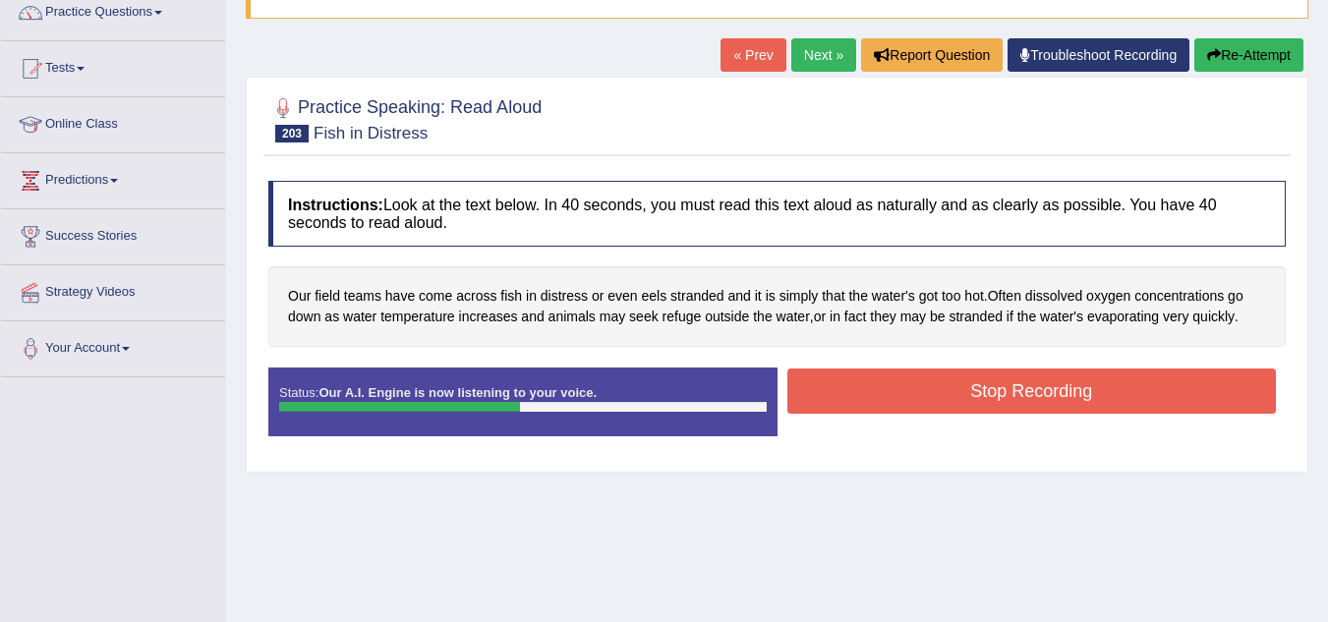
click at [1125, 396] on button "Stop Recording" at bounding box center [1032, 391] width 490 height 45
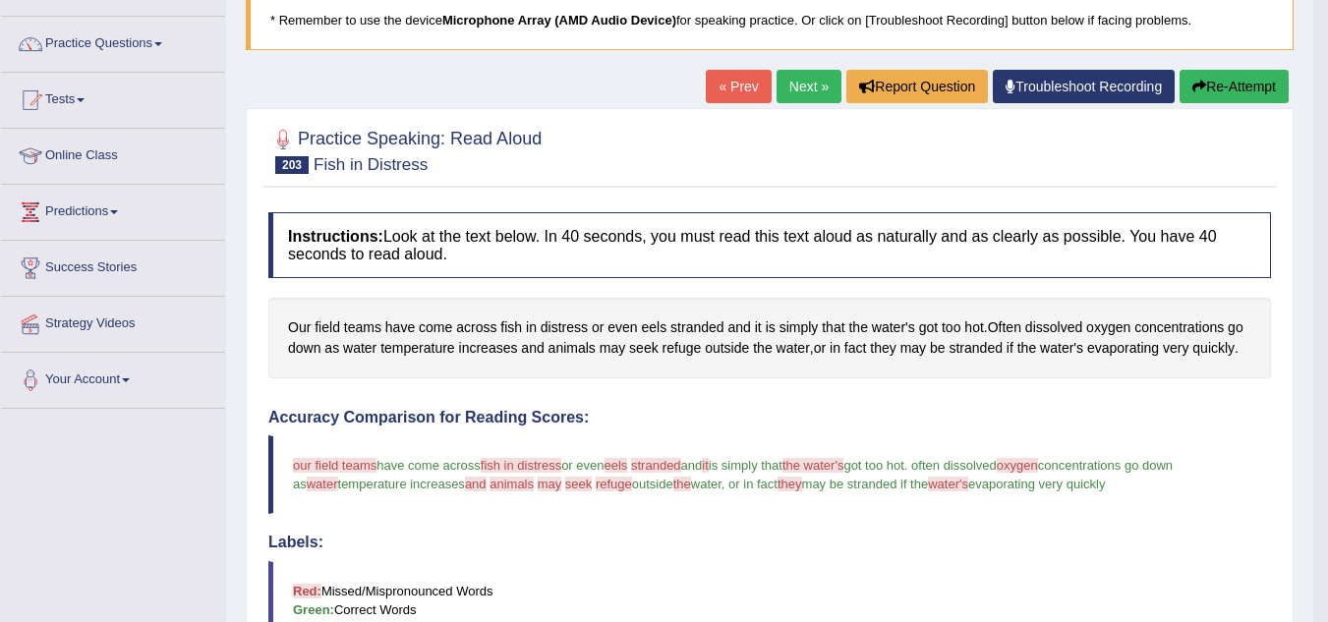
scroll to position [136, 0]
click at [1231, 97] on button "Re-Attempt" at bounding box center [1234, 87] width 109 height 33
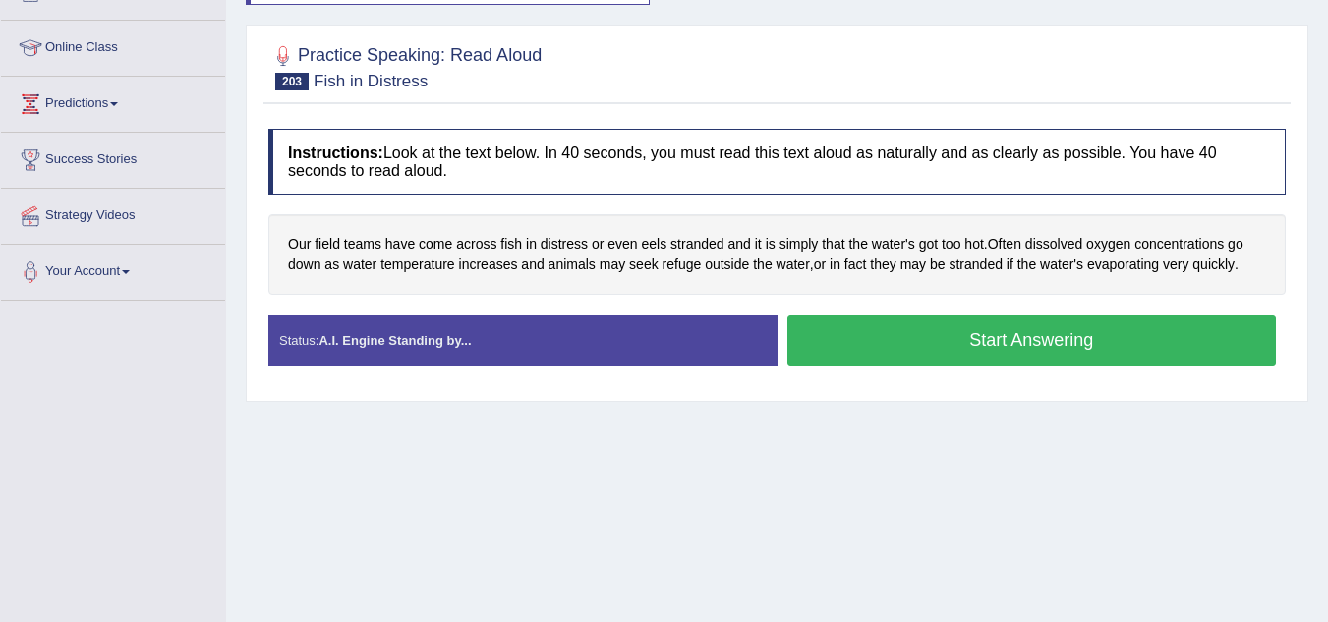
click at [1068, 337] on button "Start Answering" at bounding box center [1032, 341] width 490 height 50
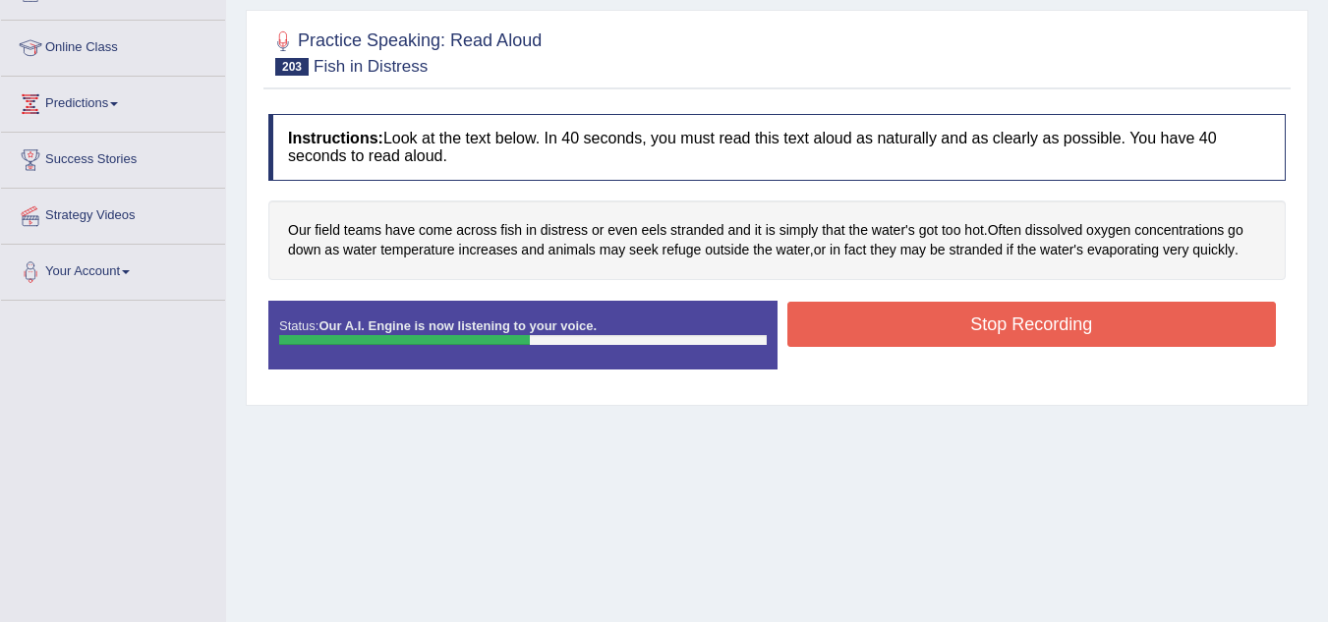
click at [1068, 337] on button "Stop Recording" at bounding box center [1032, 324] width 490 height 45
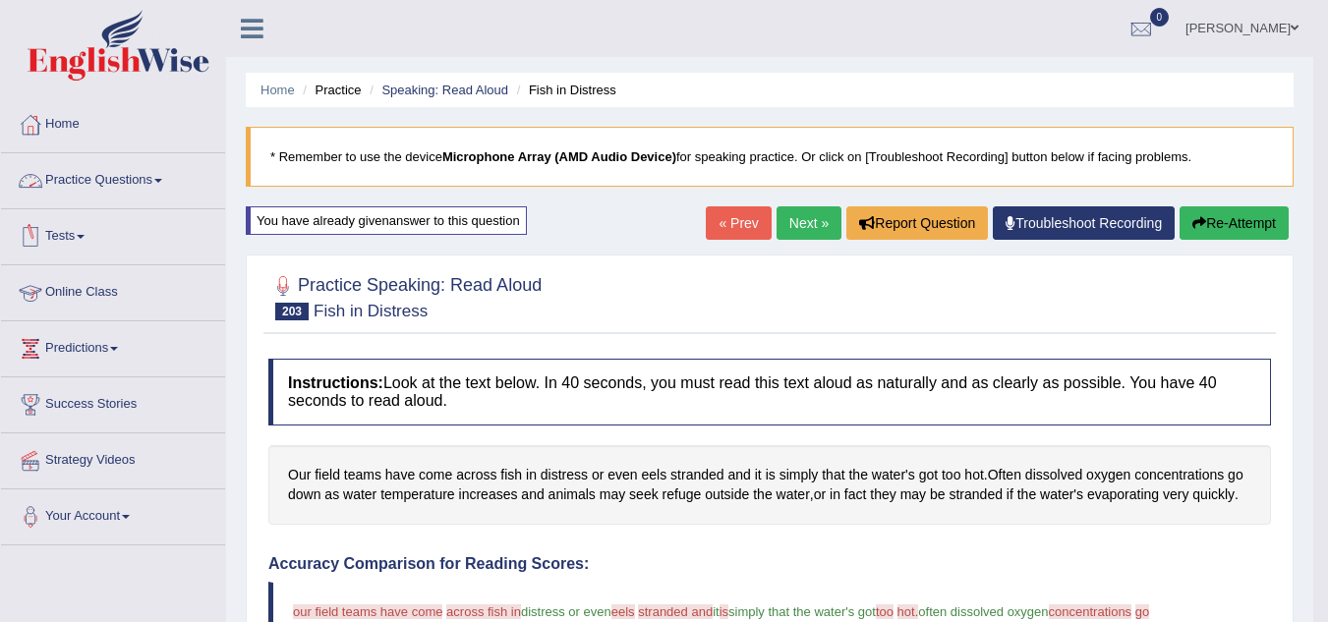
click at [86, 177] on link "Practice Questions" at bounding box center [113, 177] width 224 height 49
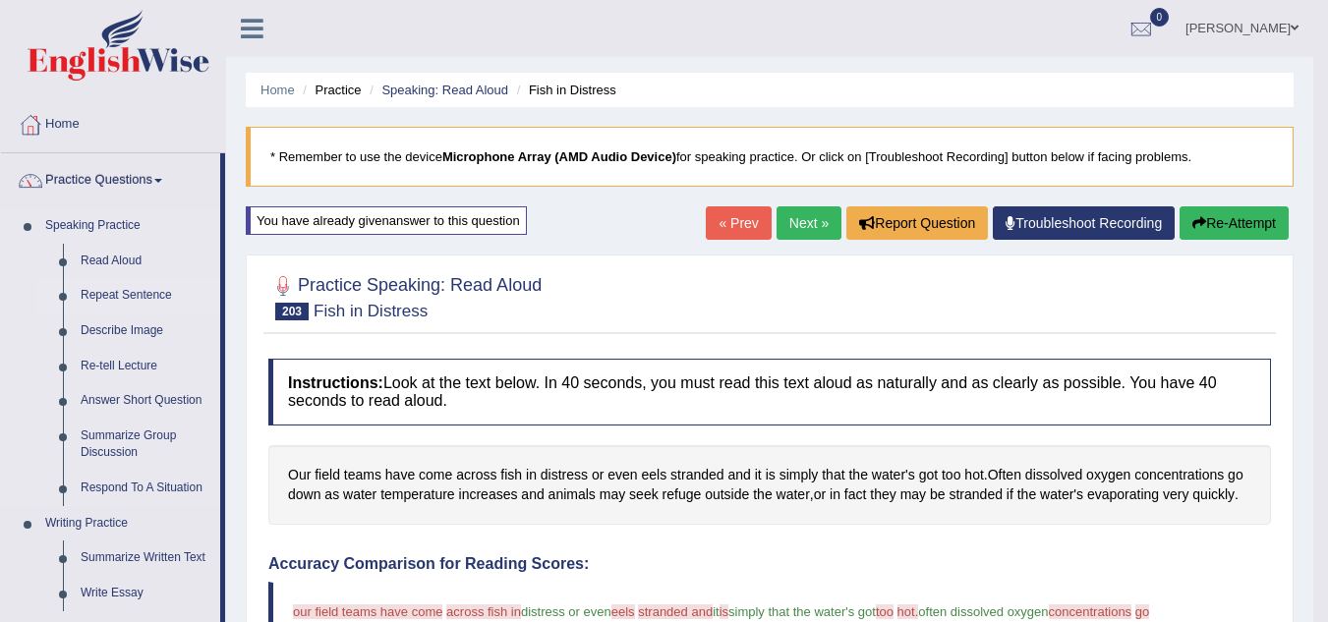
click at [123, 291] on link "Repeat Sentence" at bounding box center [146, 295] width 148 height 35
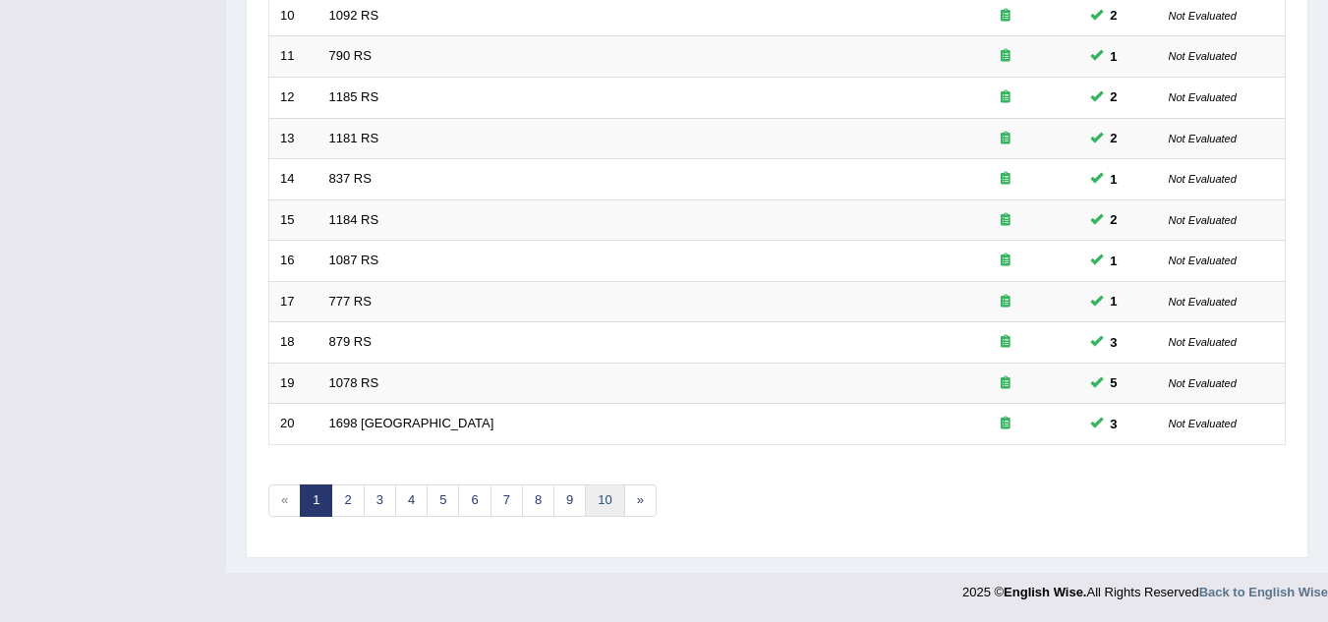
click at [611, 493] on link "10" at bounding box center [604, 501] width 39 height 32
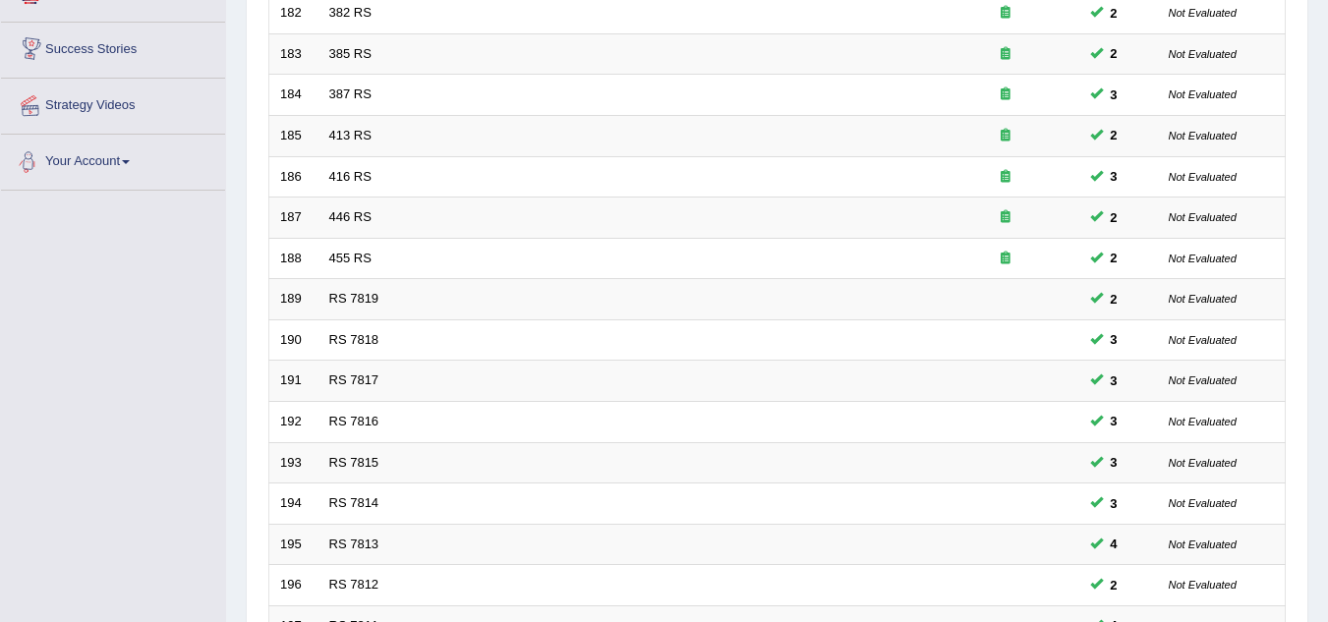
scroll to position [679, 0]
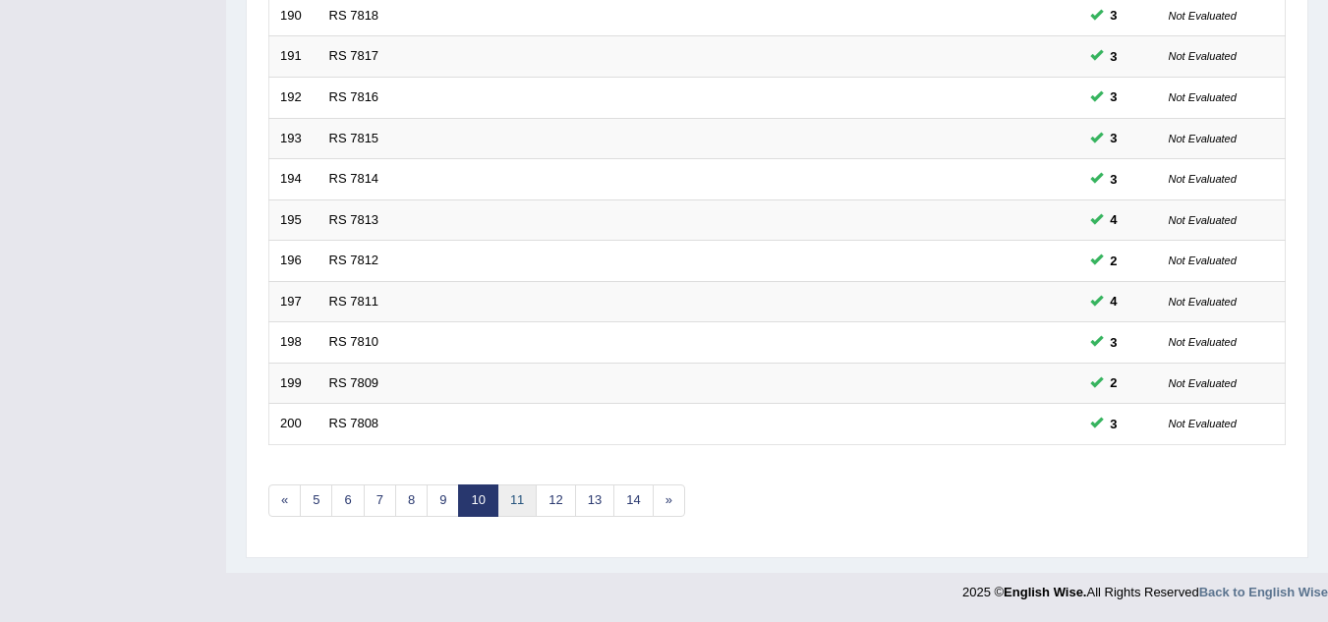
click at [513, 498] on link "11" at bounding box center [516, 501] width 39 height 32
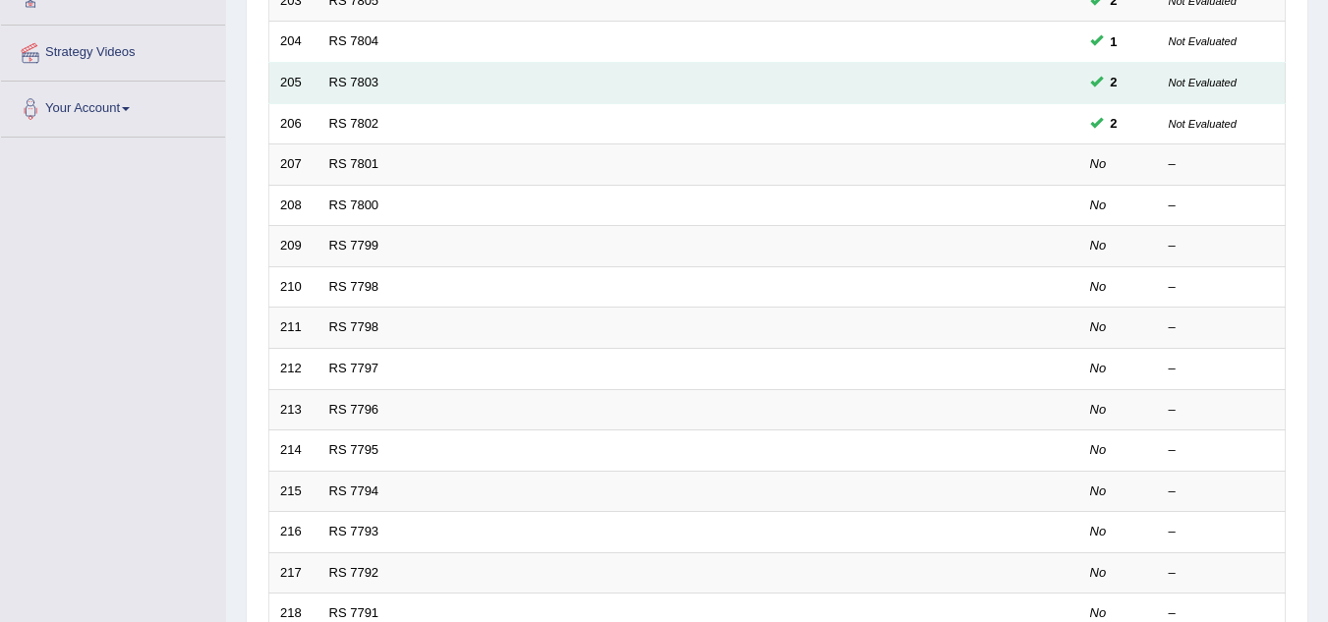
scroll to position [409, 0]
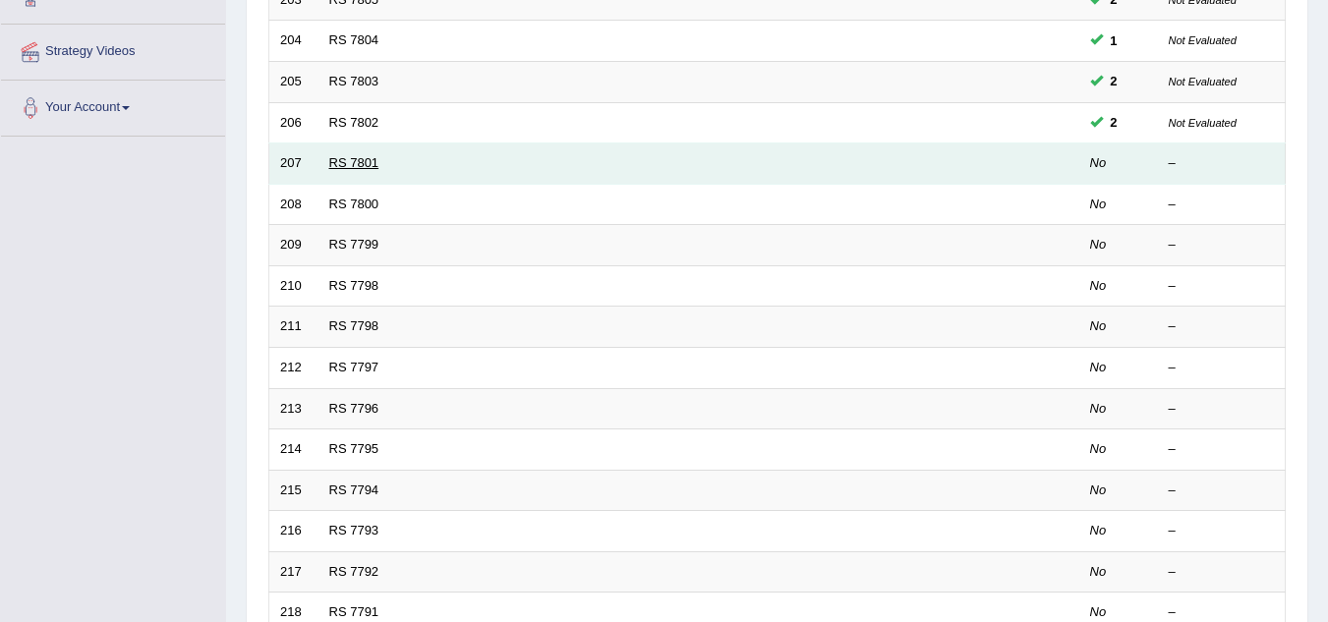
click at [362, 165] on link "RS 7801" at bounding box center [354, 162] width 50 height 15
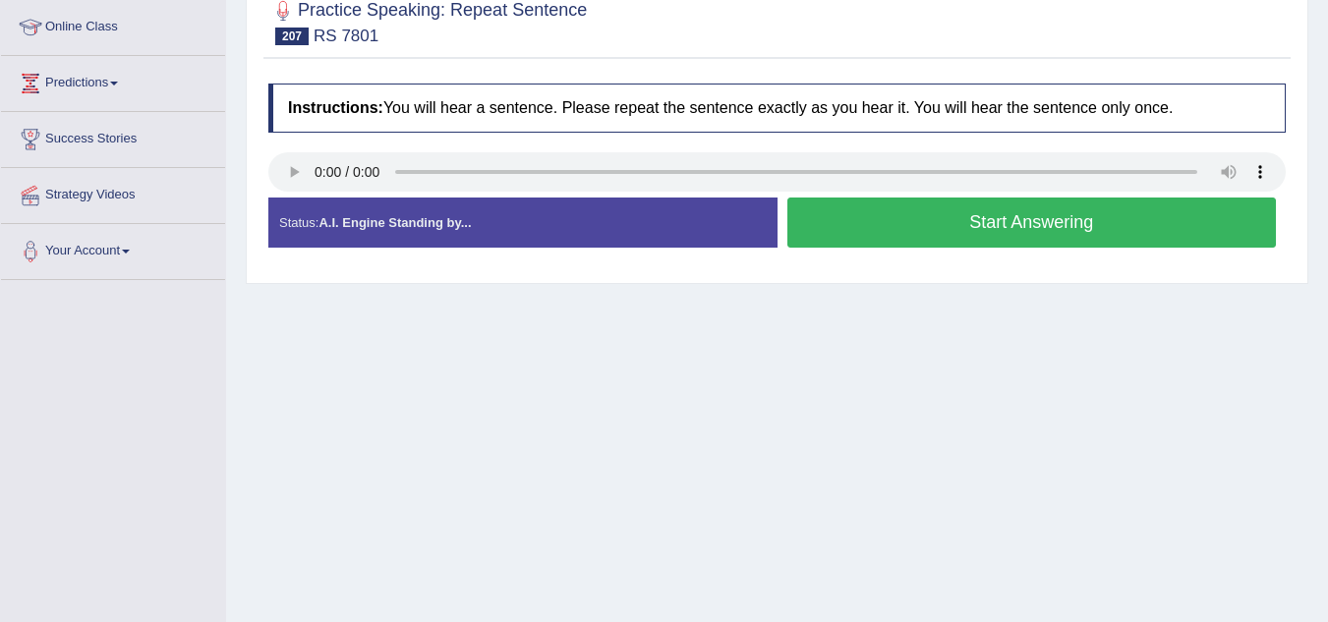
scroll to position [225, 0]
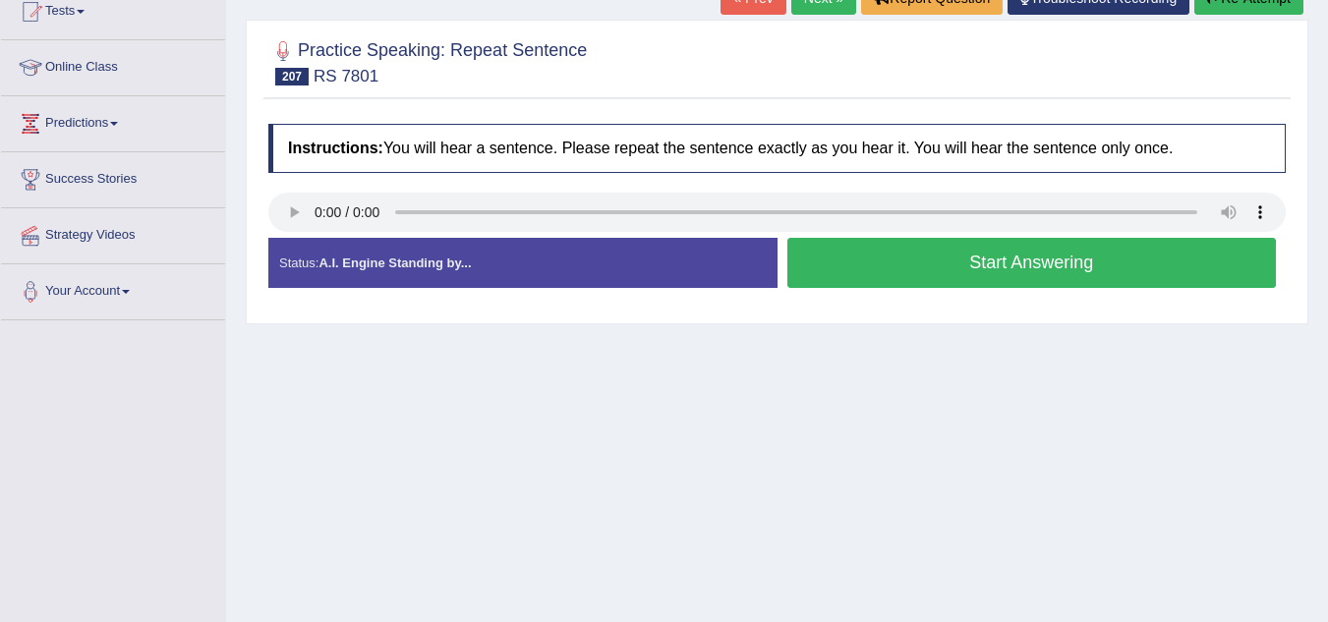
click at [805, 273] on button "Start Answering" at bounding box center [1032, 263] width 490 height 50
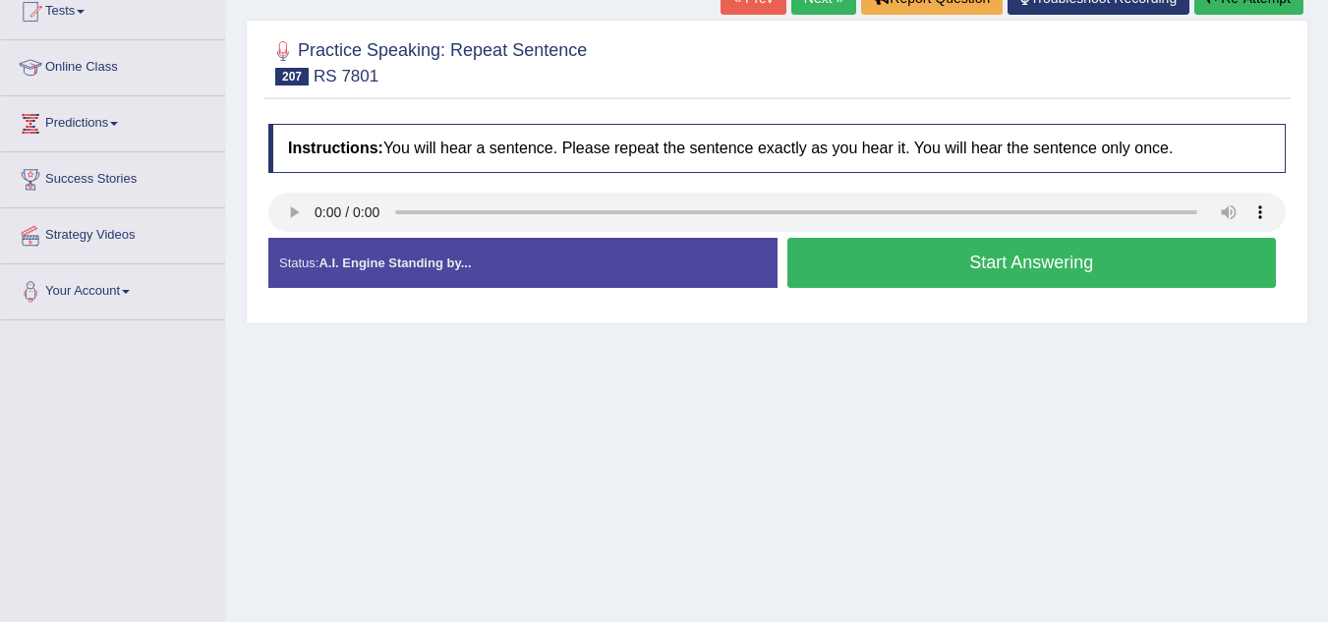
click at [881, 259] on button "Start Answering" at bounding box center [1032, 263] width 490 height 50
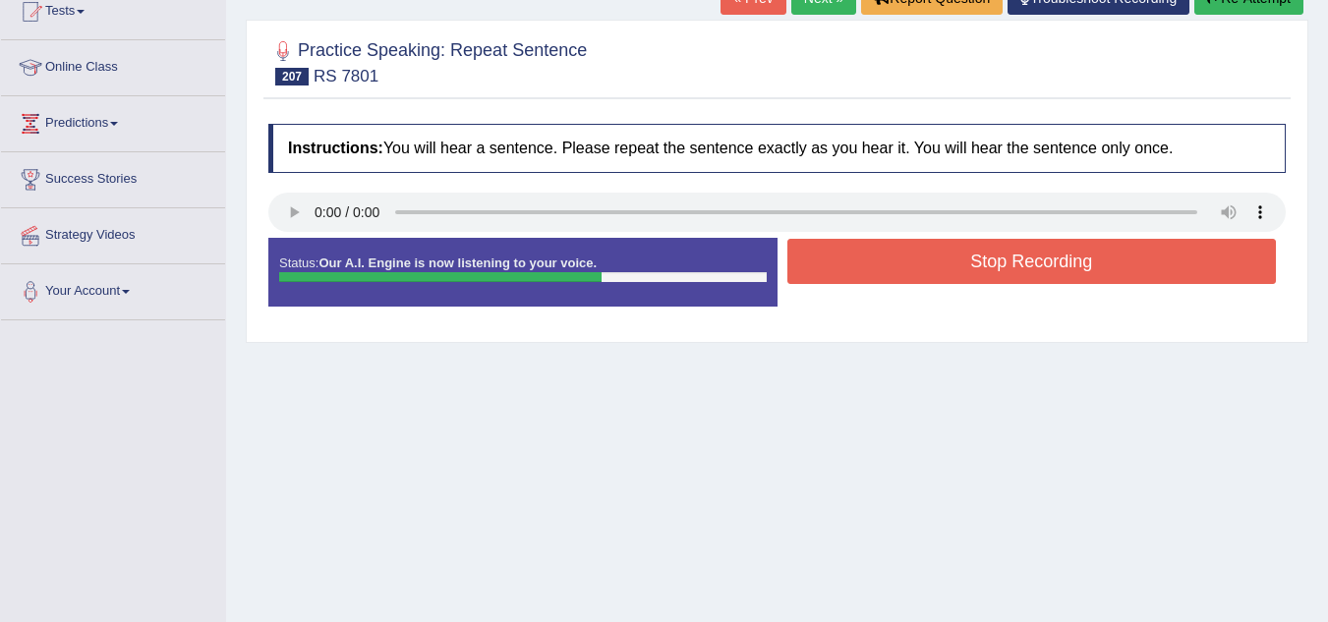
click at [881, 259] on button "Stop Recording" at bounding box center [1032, 261] width 490 height 45
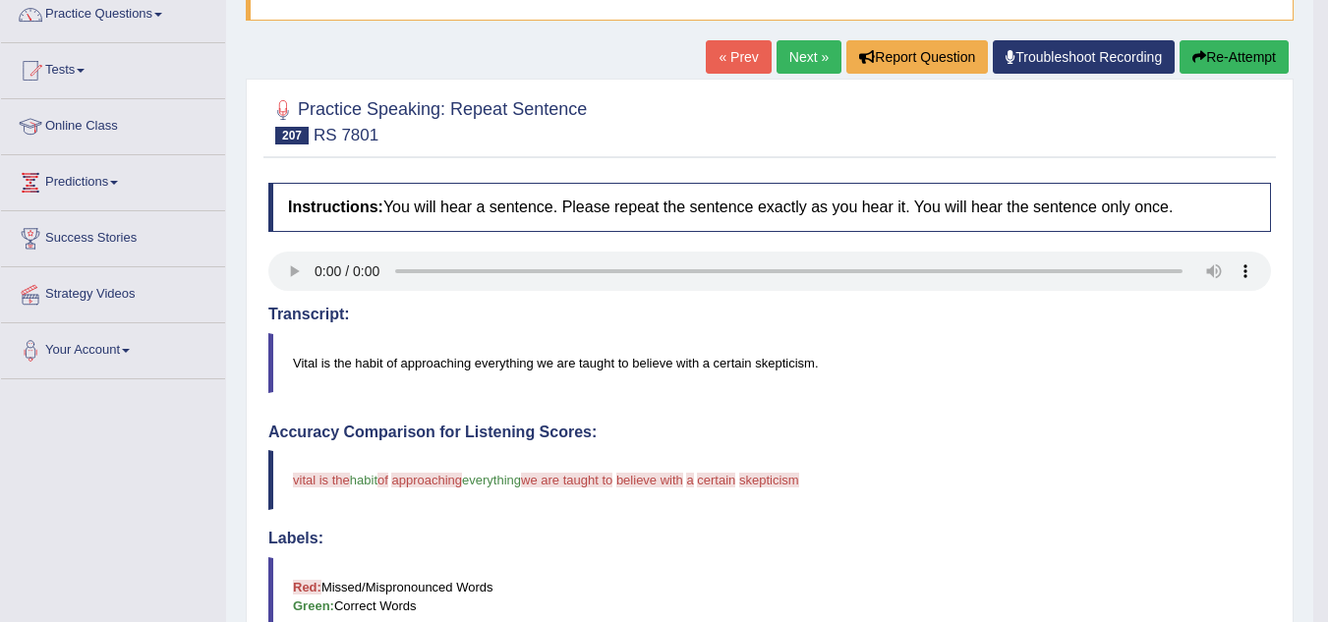
scroll to position [164, 0]
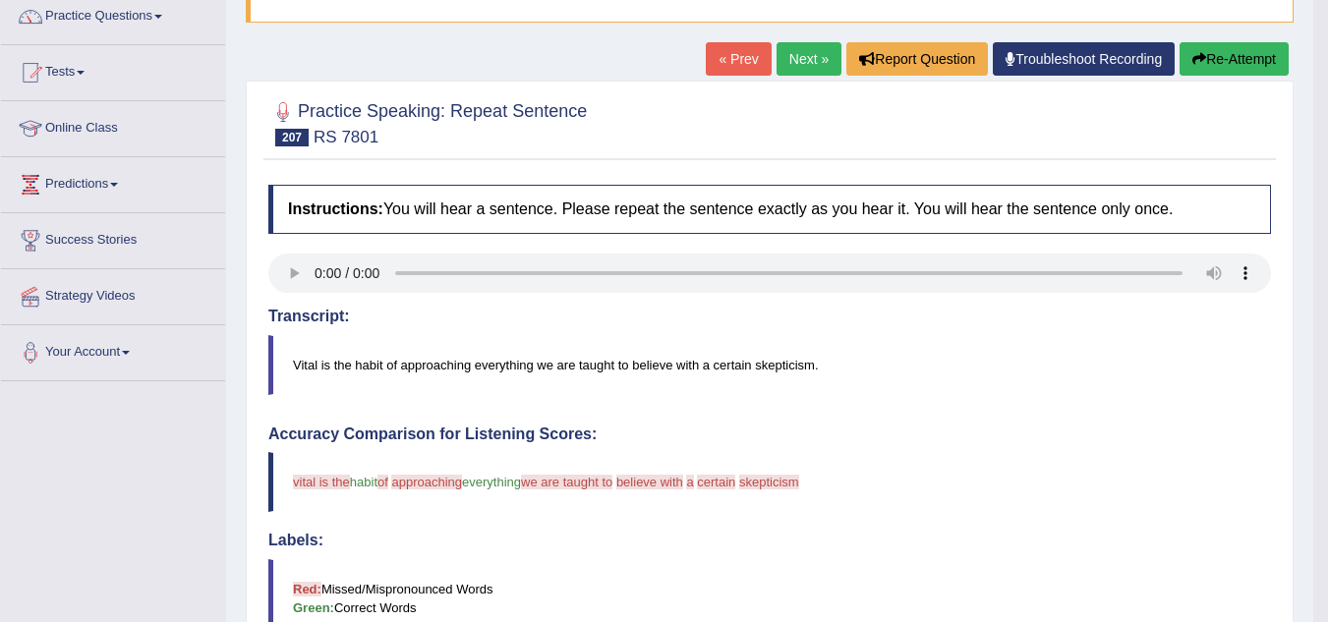
click at [1208, 49] on button "Re-Attempt" at bounding box center [1234, 58] width 109 height 33
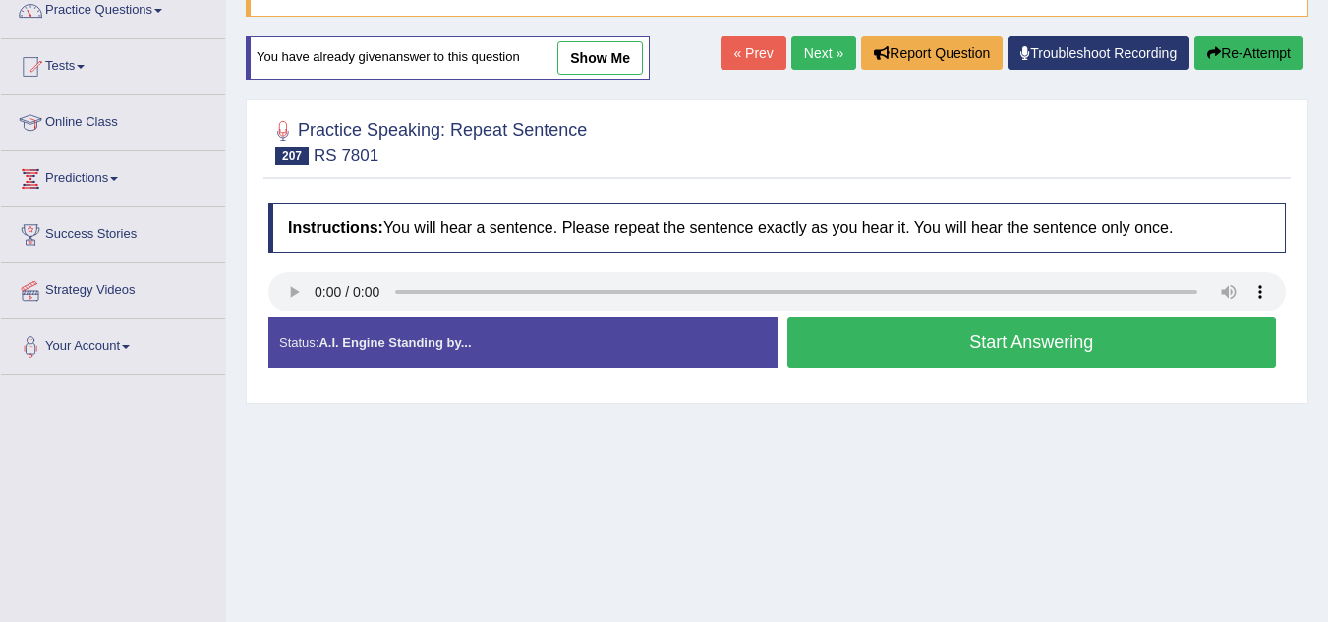
click at [1037, 348] on button "Start Answering" at bounding box center [1032, 342] width 490 height 50
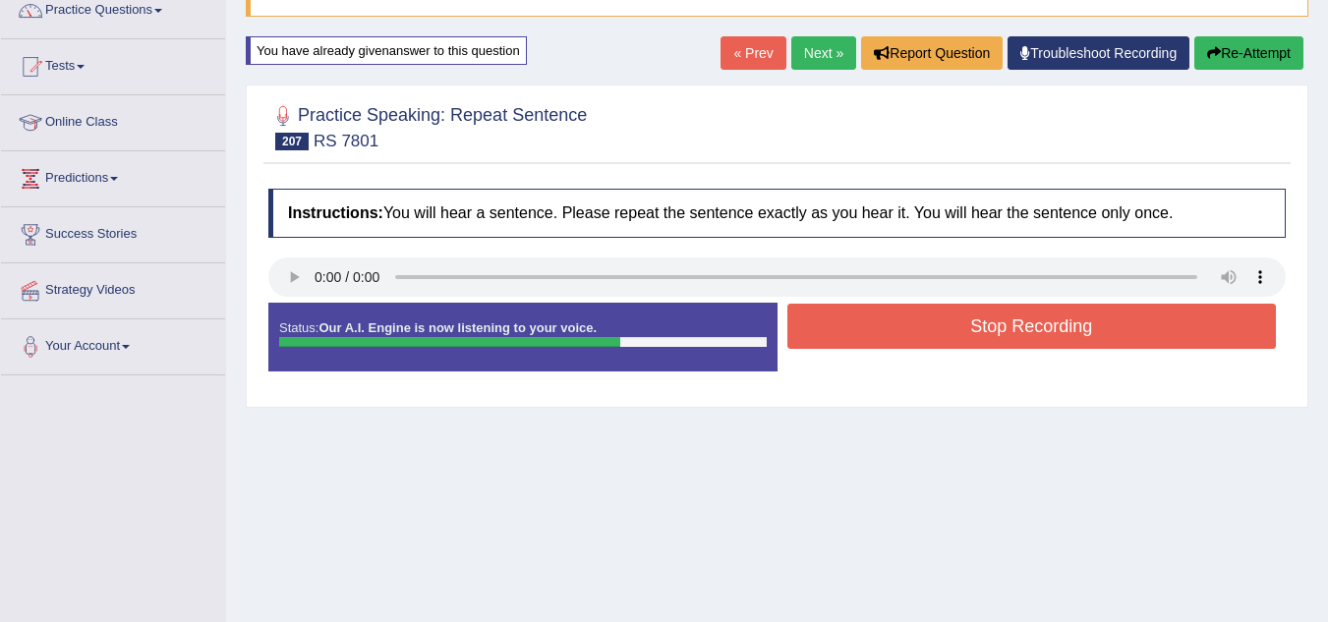
click at [1040, 323] on button "Stop Recording" at bounding box center [1032, 326] width 490 height 45
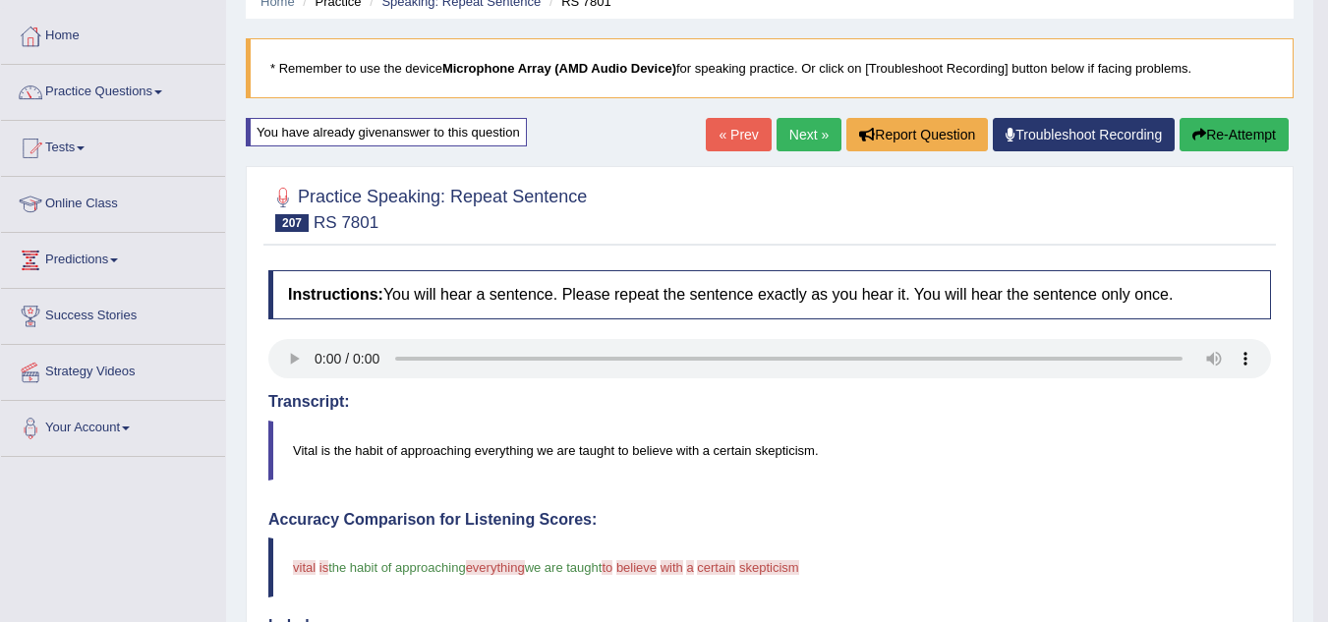
scroll to position [87, 0]
click at [1220, 133] on button "Re-Attempt" at bounding box center [1234, 135] width 109 height 33
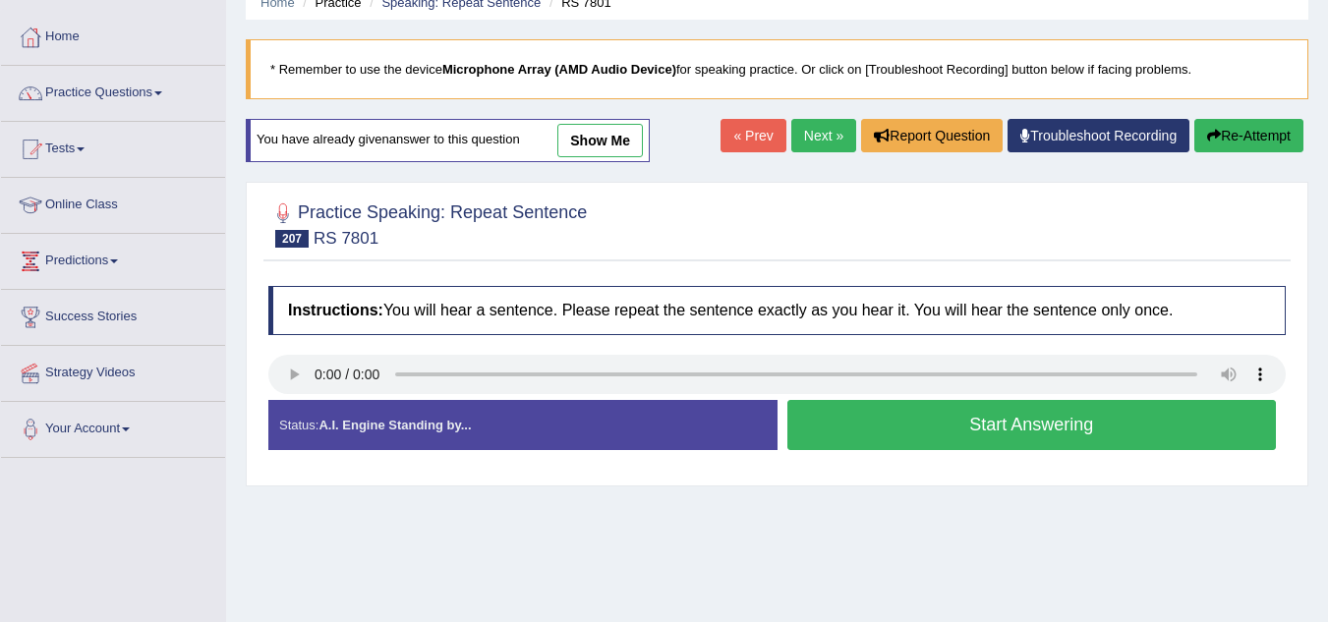
click at [837, 418] on button "Start Answering" at bounding box center [1032, 425] width 490 height 50
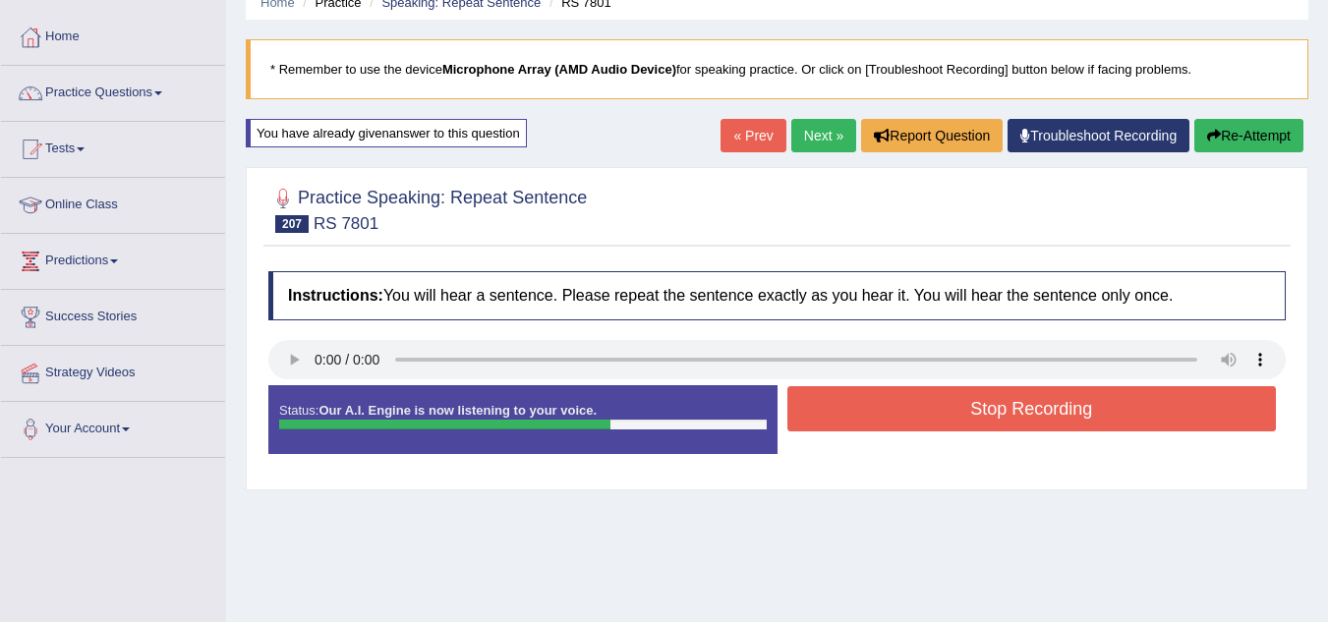
click at [837, 418] on button "Stop Recording" at bounding box center [1032, 408] width 490 height 45
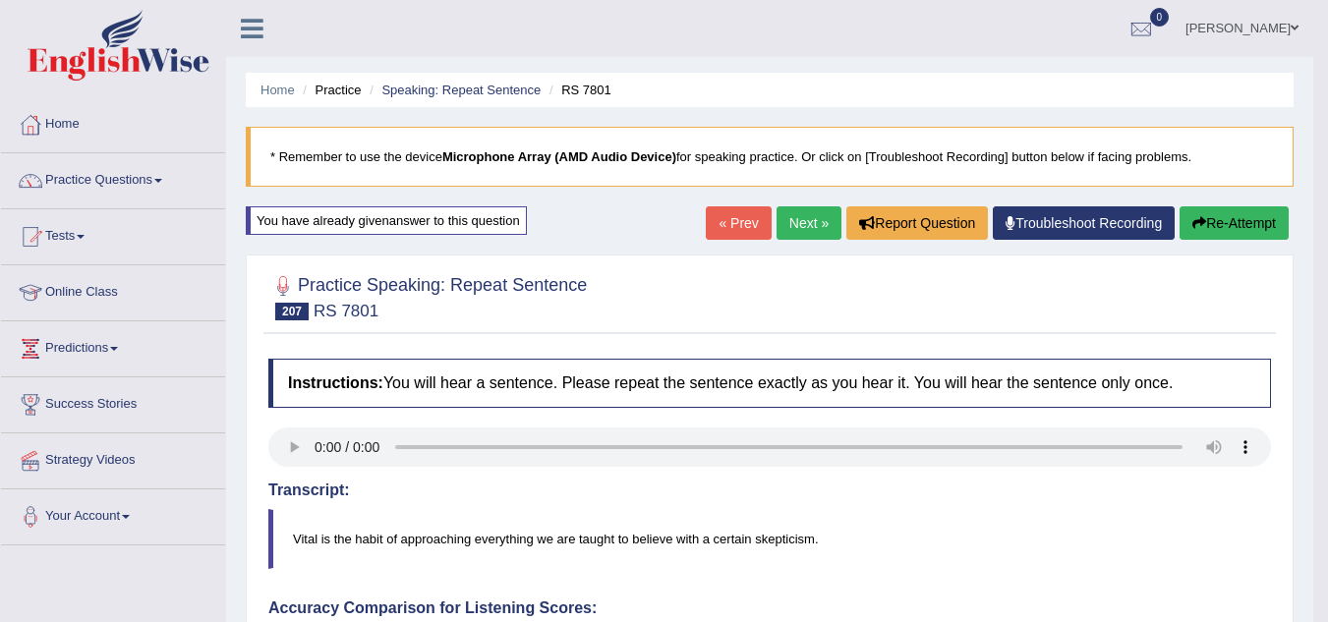
click at [805, 216] on link "Next »" at bounding box center [809, 222] width 65 height 33
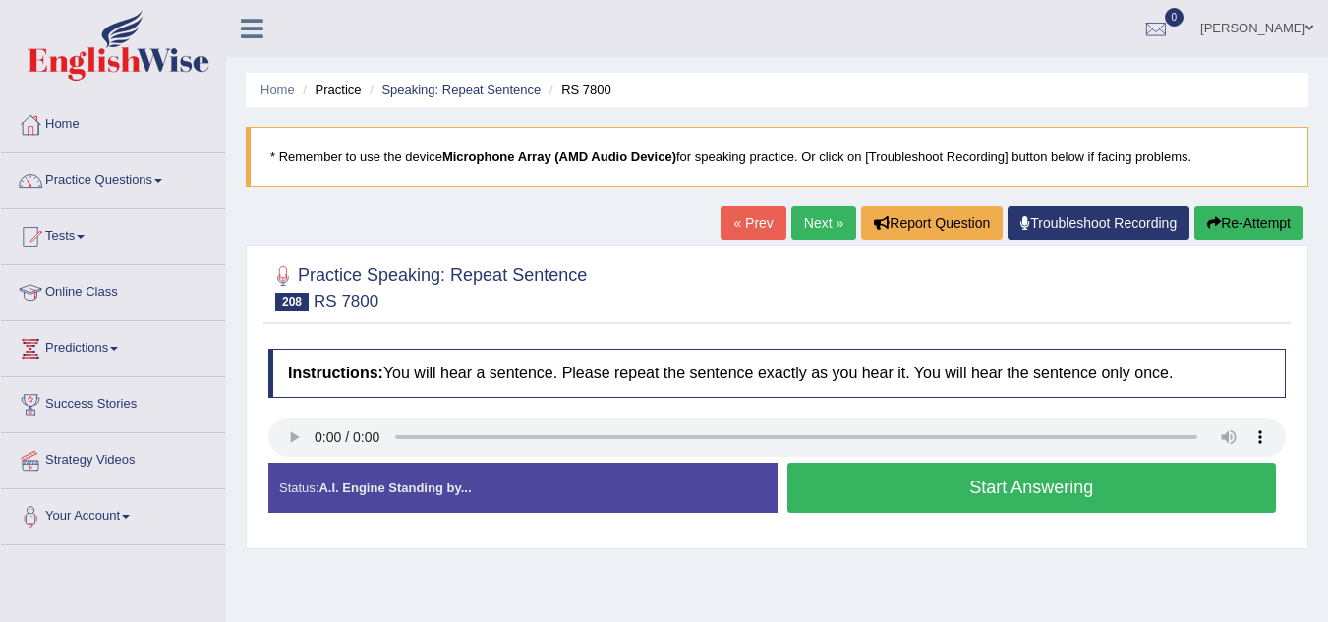
click at [896, 492] on button "Start Answering" at bounding box center [1032, 488] width 490 height 50
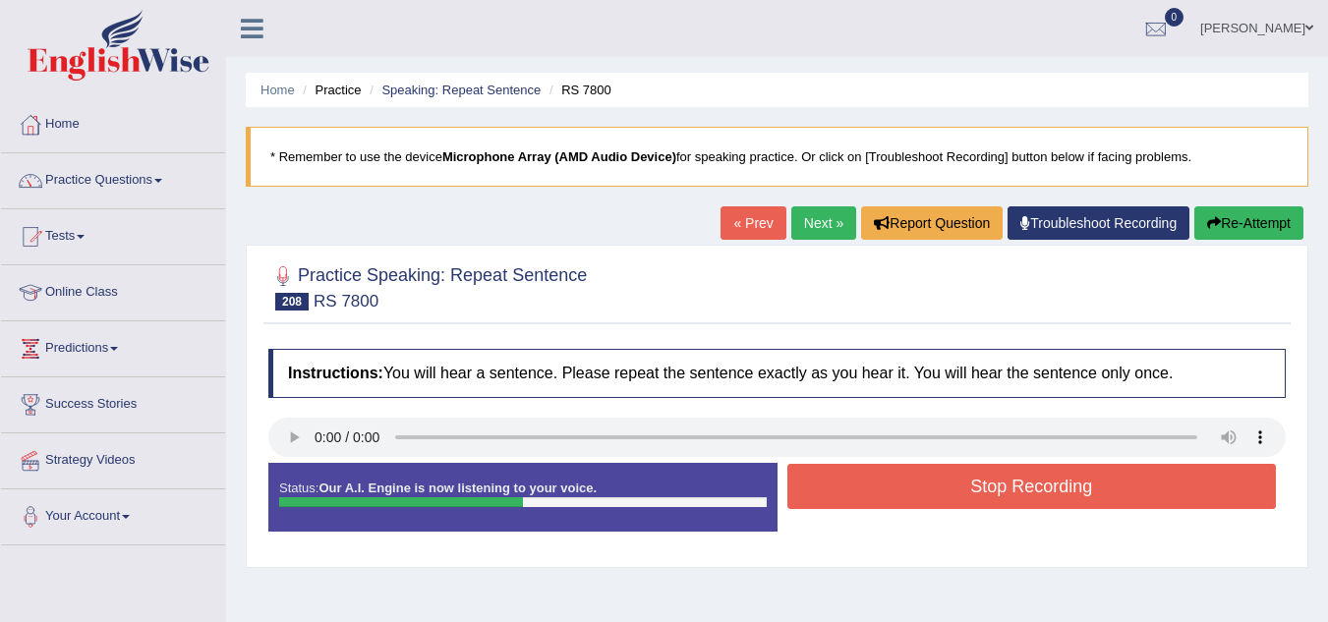
click at [896, 492] on button "Stop Recording" at bounding box center [1032, 486] width 490 height 45
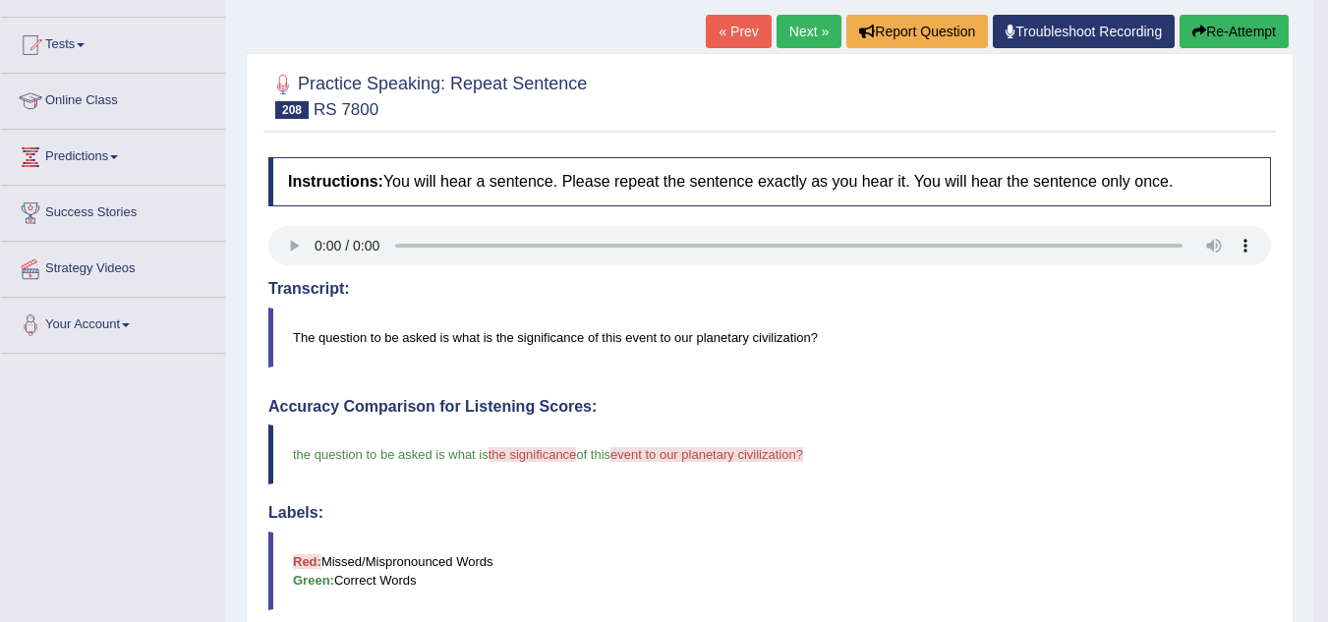
scroll to position [132, 0]
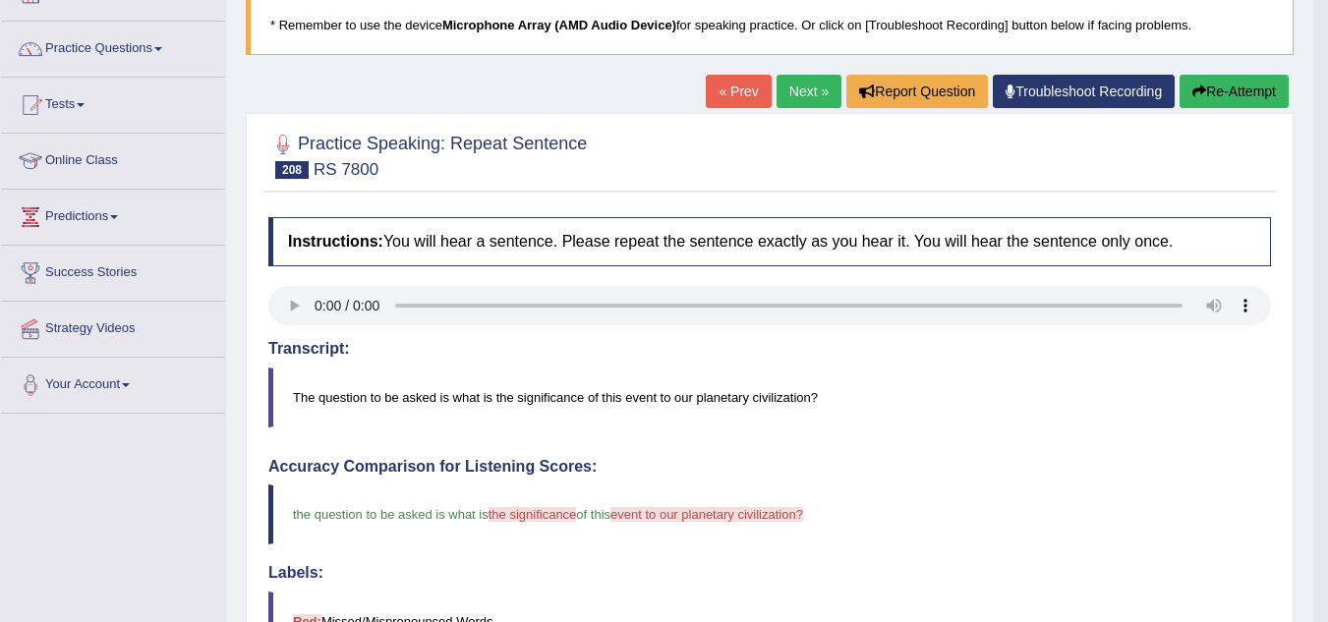
click at [1181, 95] on button "Re-Attempt" at bounding box center [1234, 91] width 109 height 33
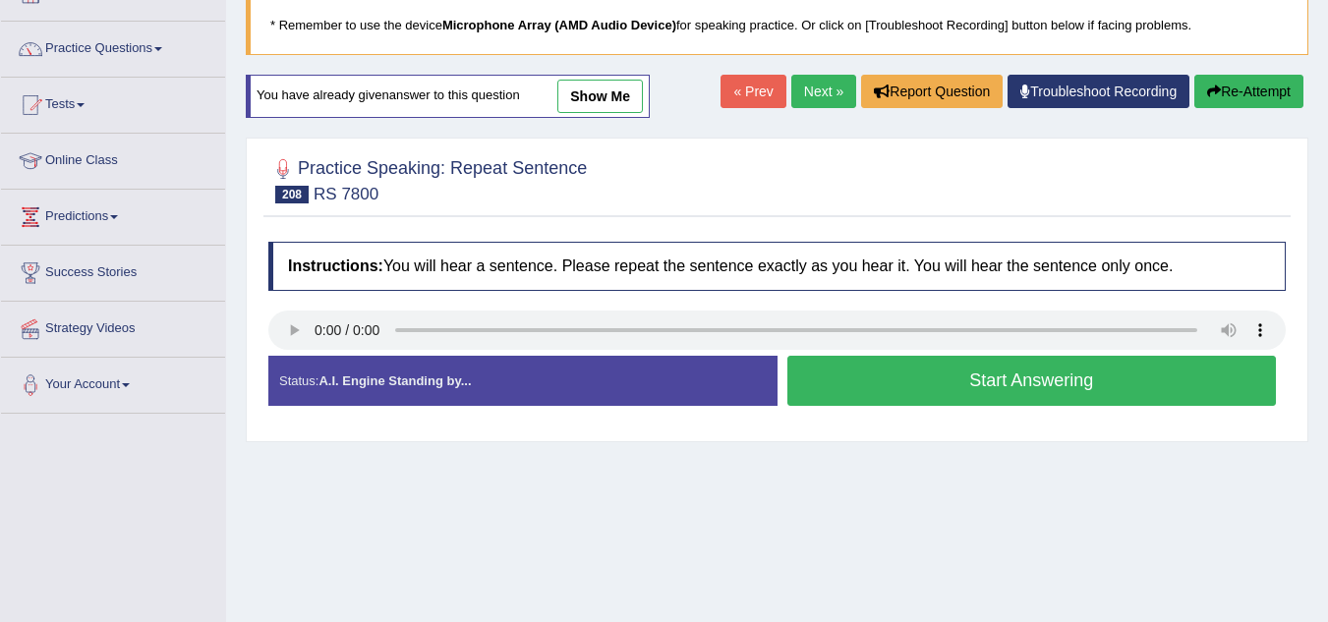
click at [881, 401] on button "Start Answering" at bounding box center [1032, 381] width 490 height 50
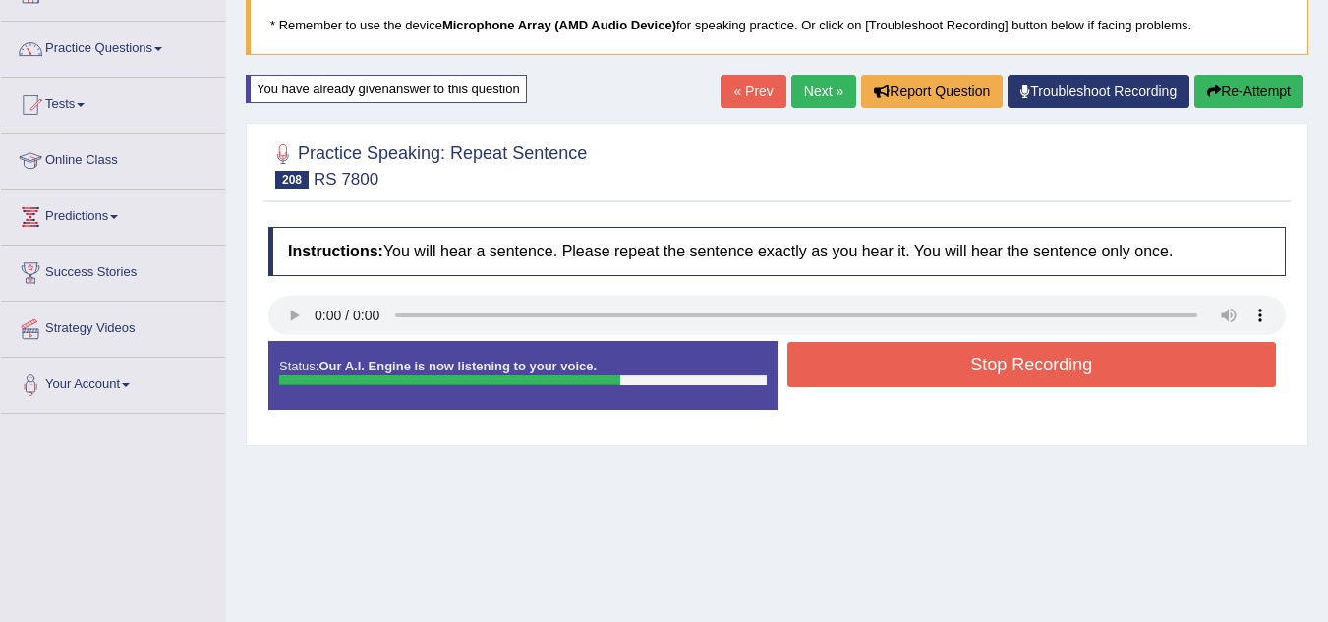
click at [884, 377] on button "Stop Recording" at bounding box center [1032, 364] width 490 height 45
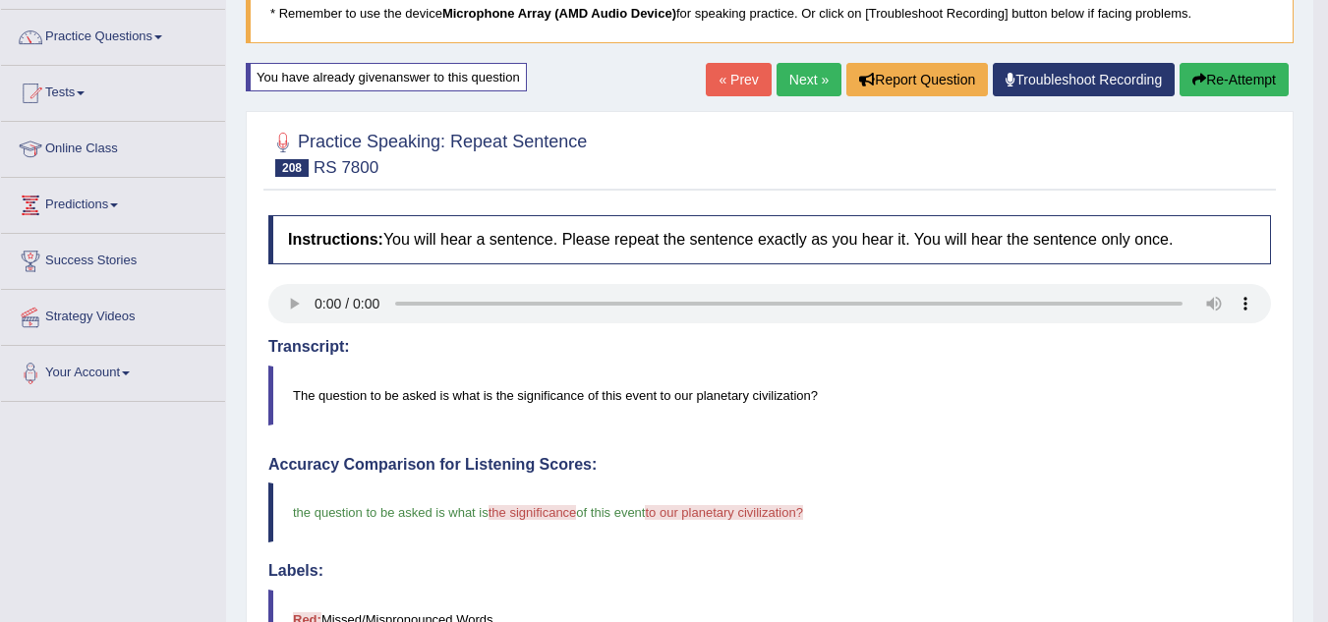
scroll to position [52, 0]
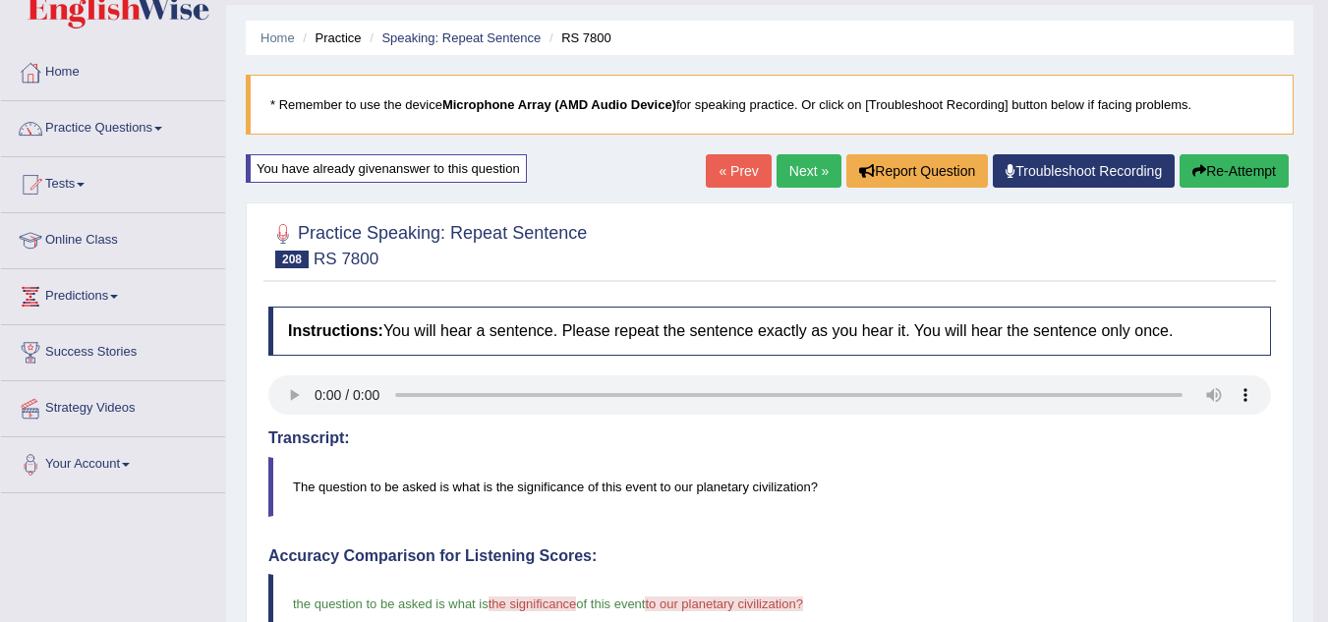
click at [1240, 179] on button "Re-Attempt" at bounding box center [1234, 170] width 109 height 33
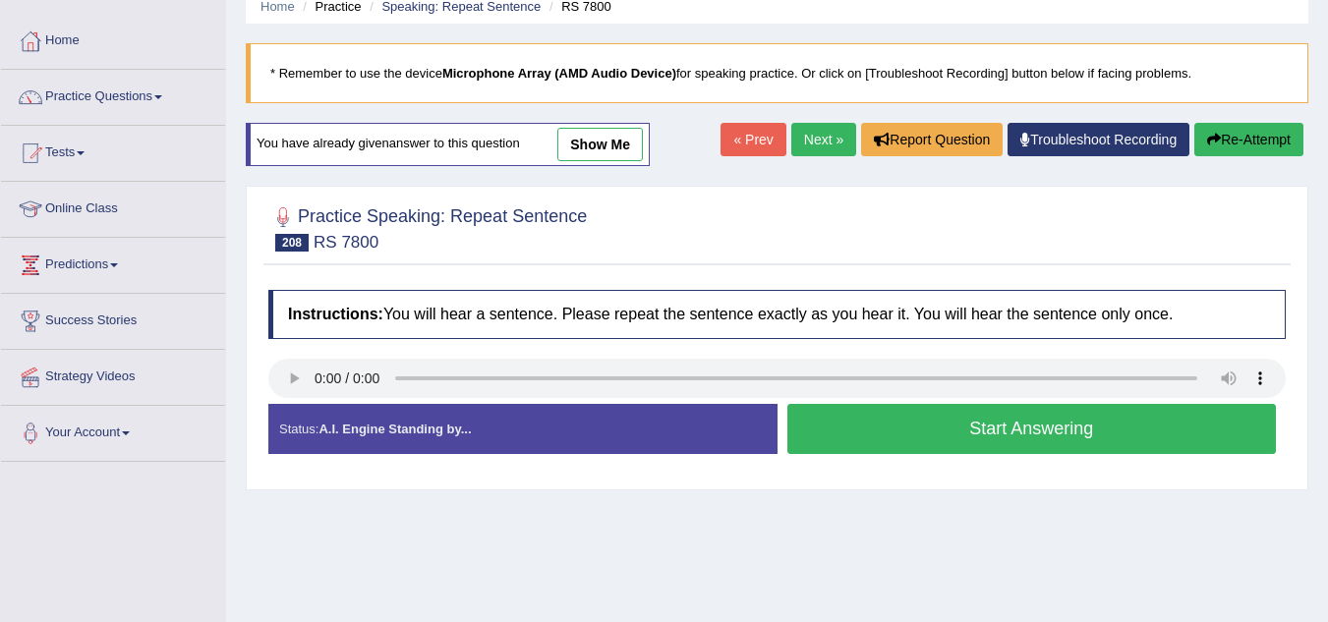
scroll to position [142, 0]
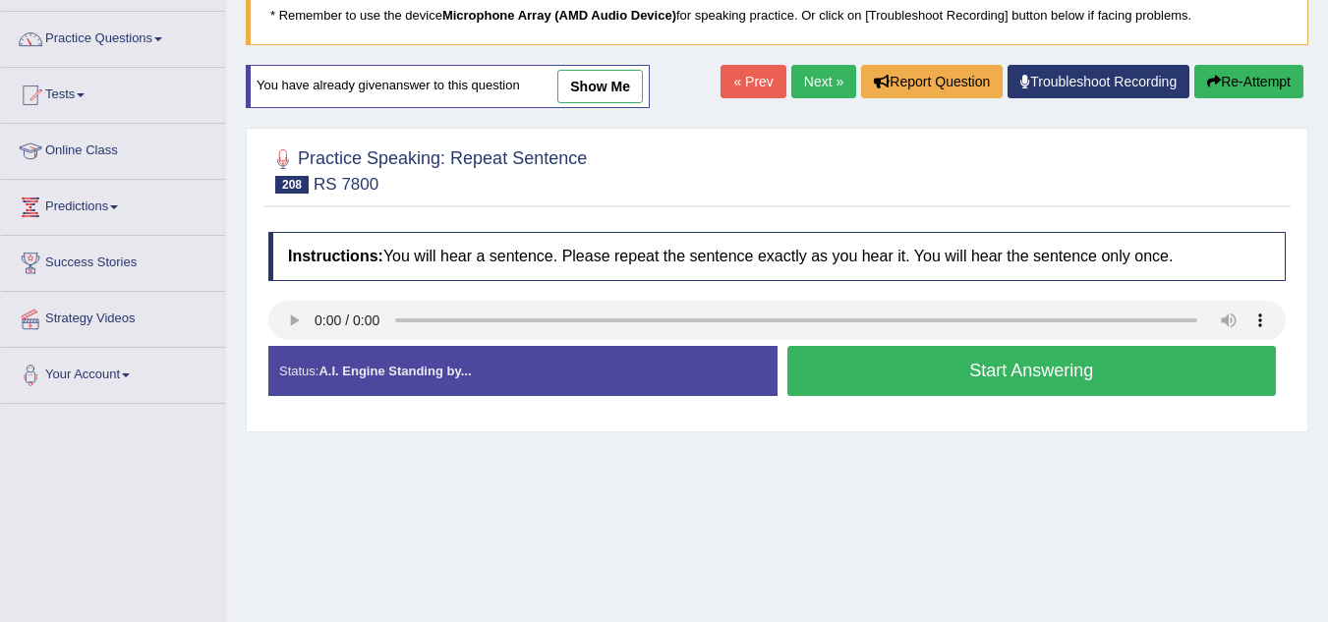
click at [844, 360] on button "Start Answering" at bounding box center [1032, 371] width 490 height 50
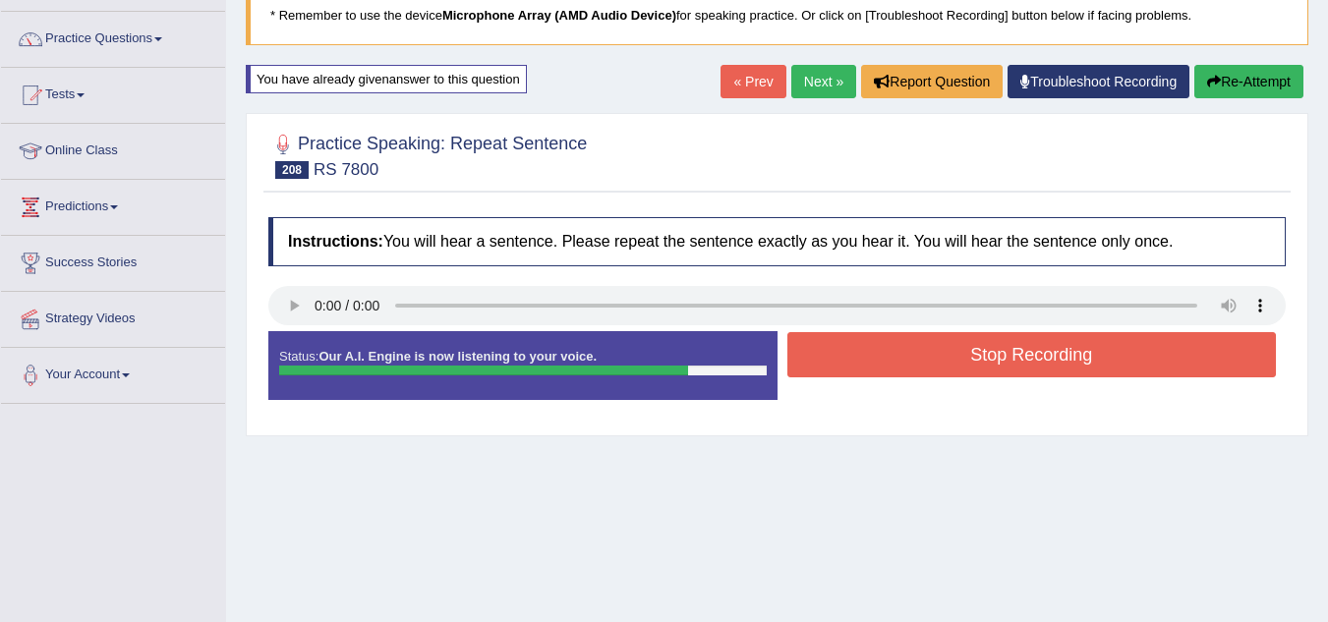
click at [844, 360] on button "Stop Recording" at bounding box center [1032, 354] width 490 height 45
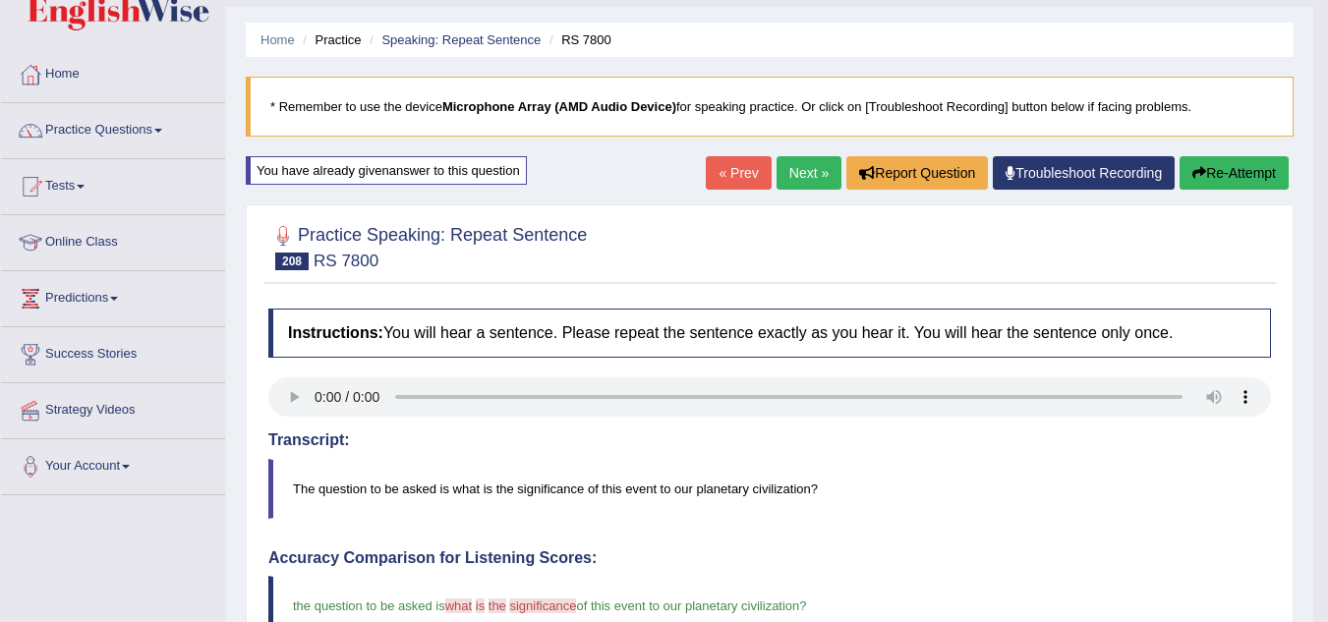
scroll to position [47, 0]
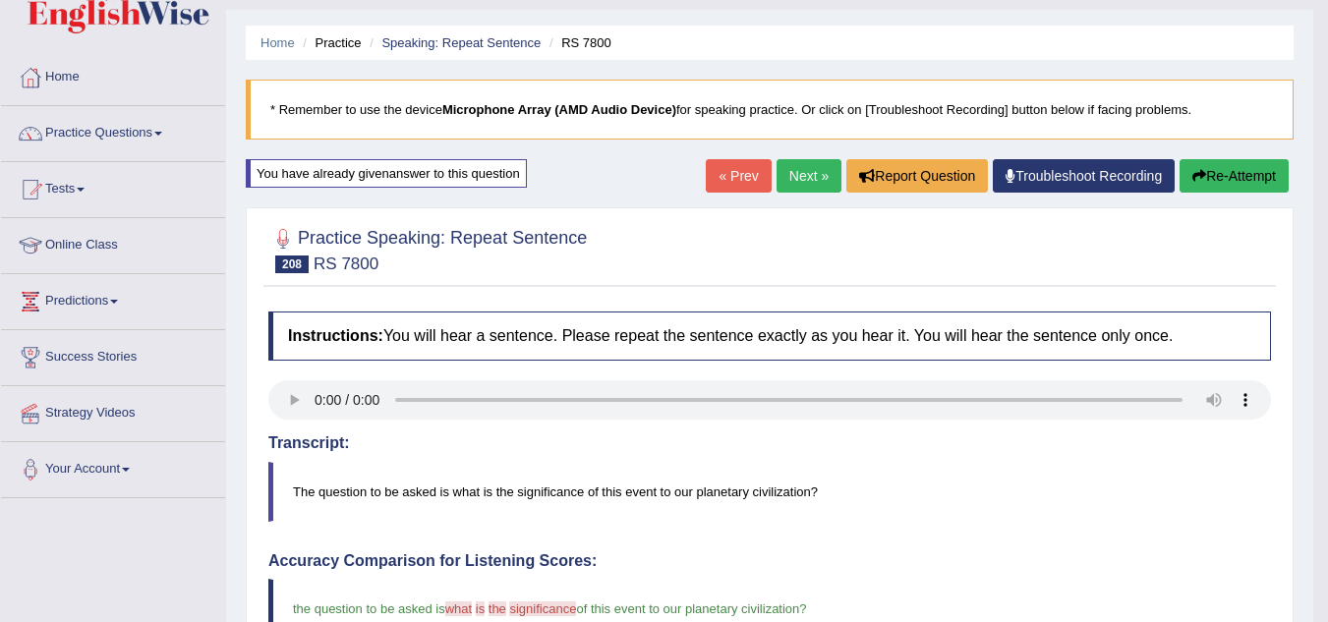
click at [781, 177] on link "Next »" at bounding box center [809, 175] width 65 height 33
